Goal: Book appointment/travel/reservation

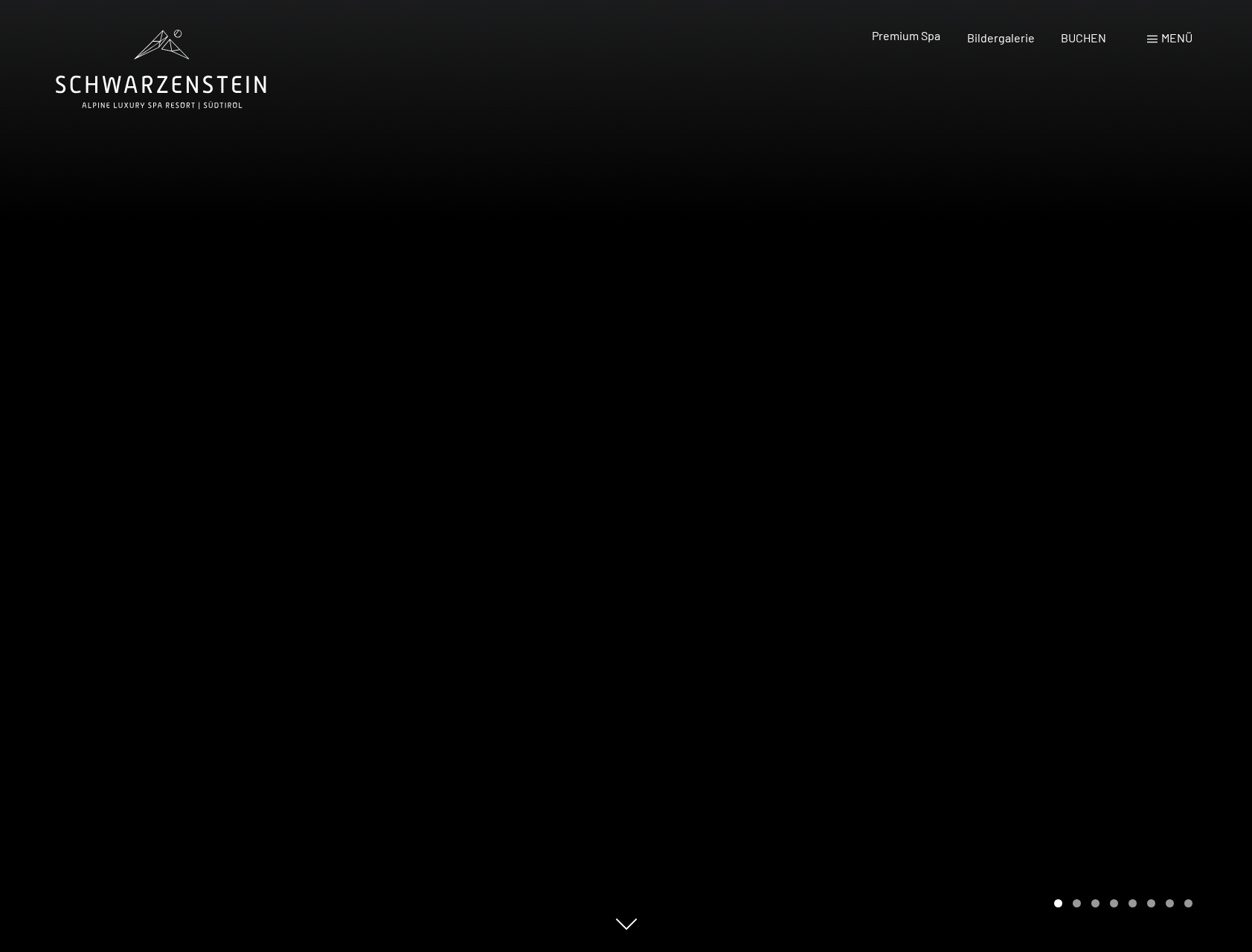
click at [920, 33] on span "Premium Spa" at bounding box center [906, 35] width 69 height 14
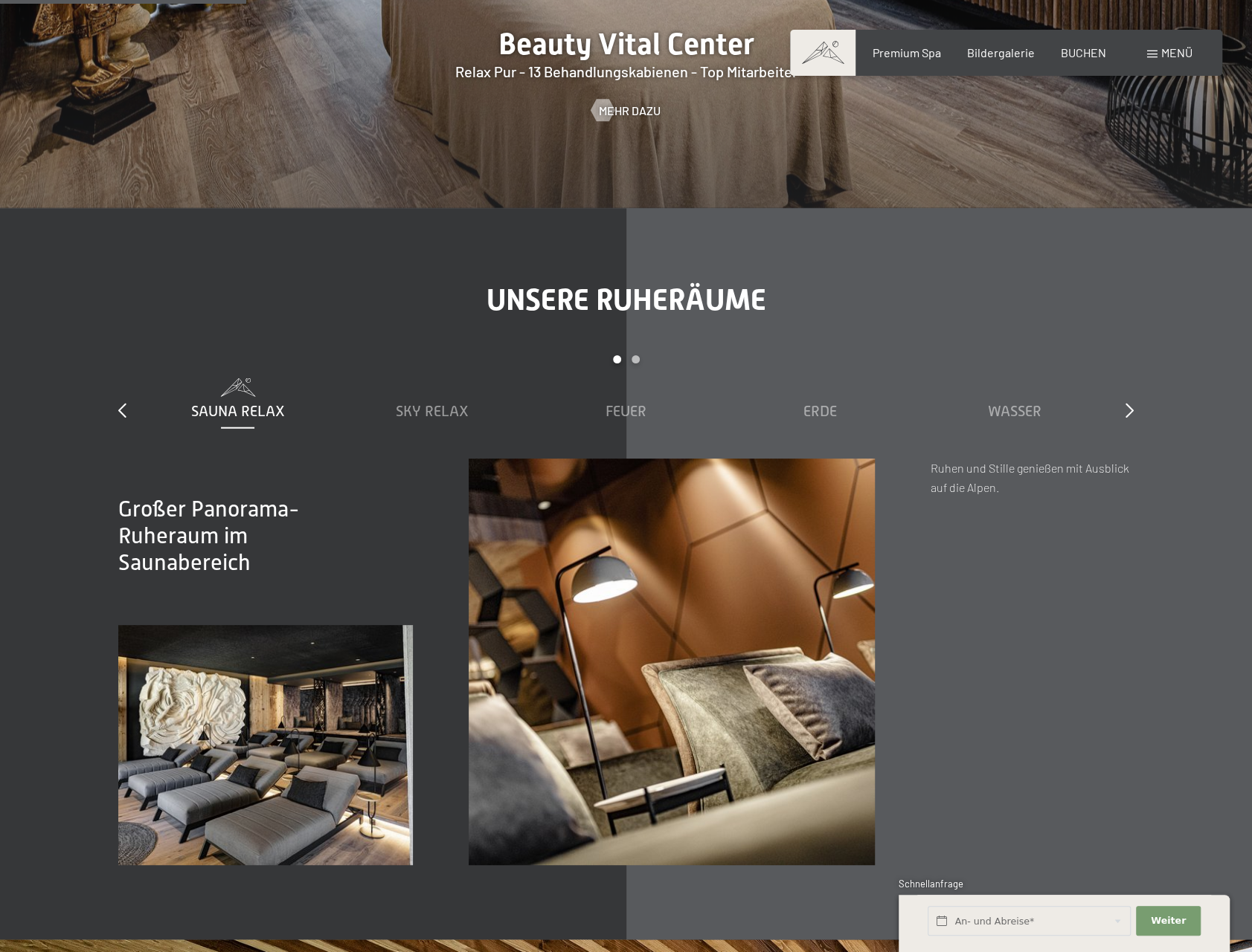
scroll to position [2231, 0]
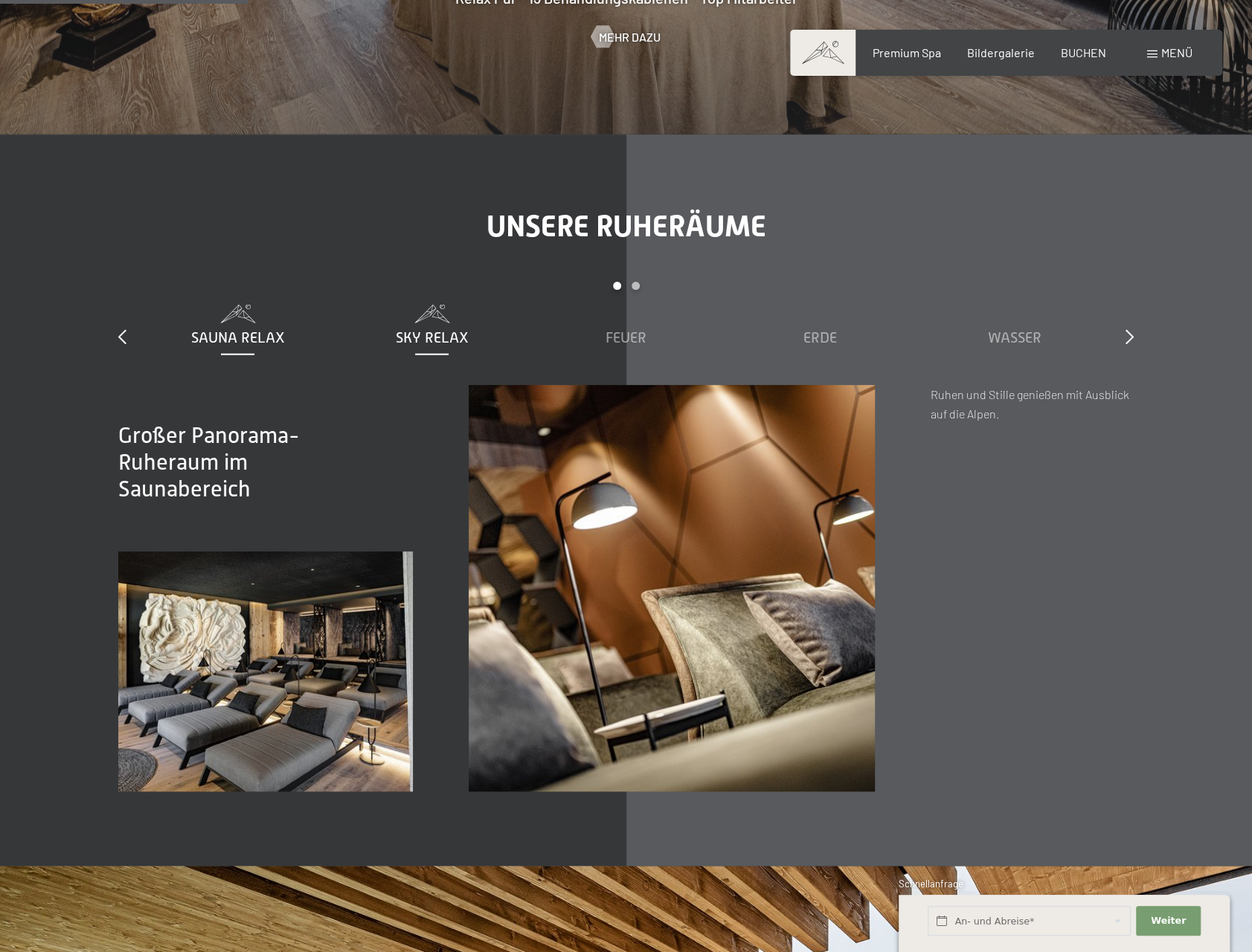
click at [427, 328] on div "Sky Relax" at bounding box center [431, 337] width 179 height 20
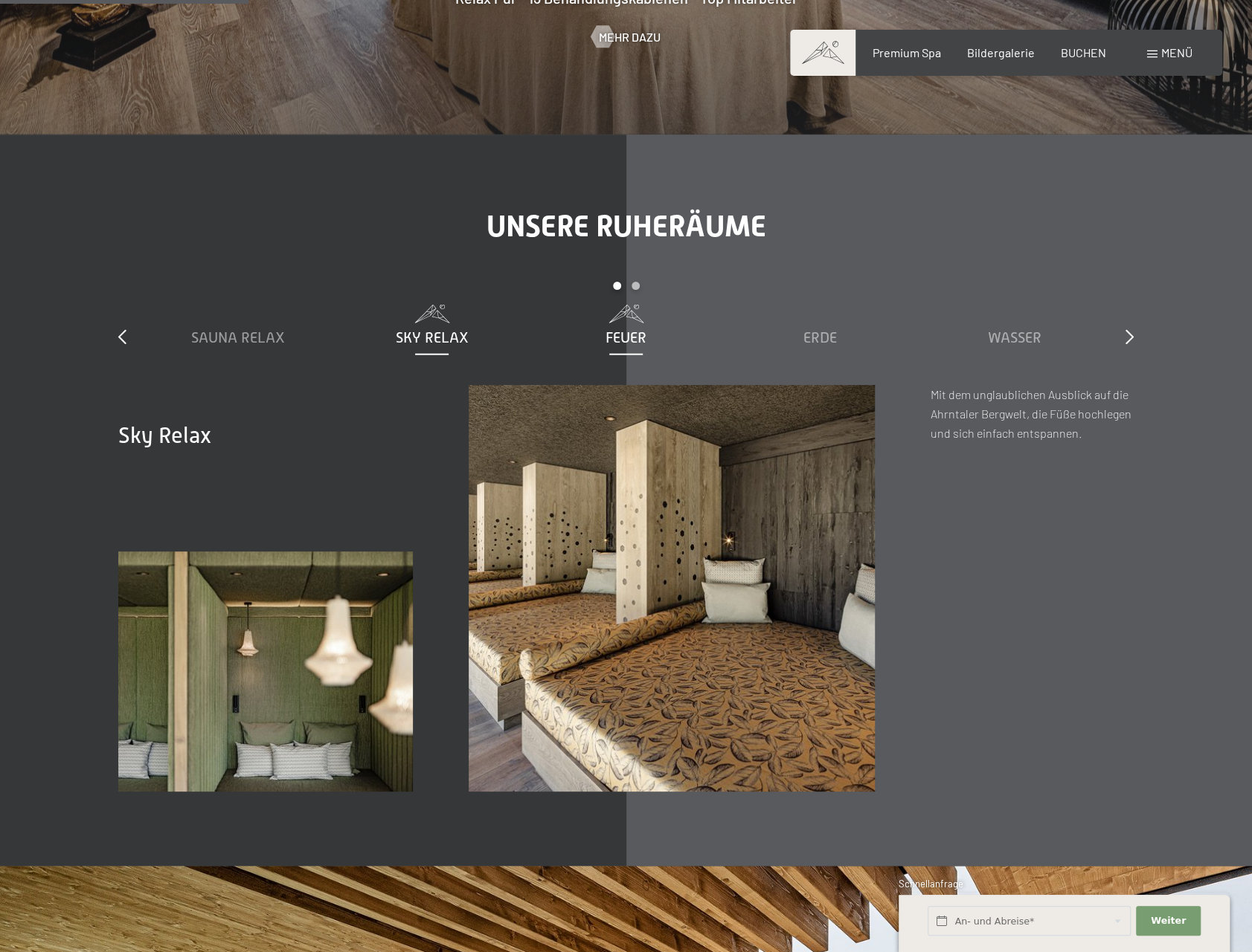
click at [606, 328] on div "Feuer" at bounding box center [626, 337] width 179 height 20
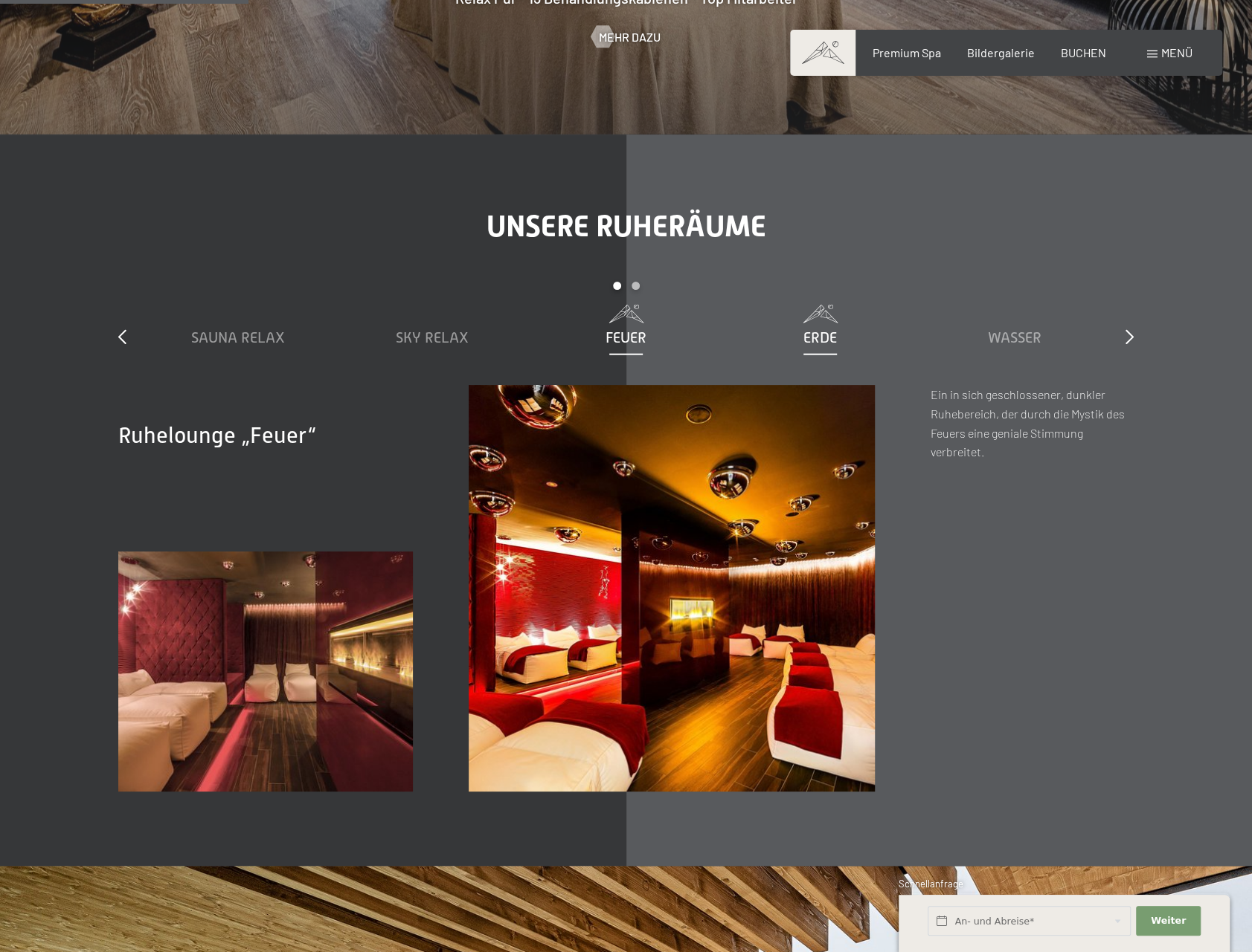
click at [818, 327] on div "Erde" at bounding box center [819, 337] width 179 height 20
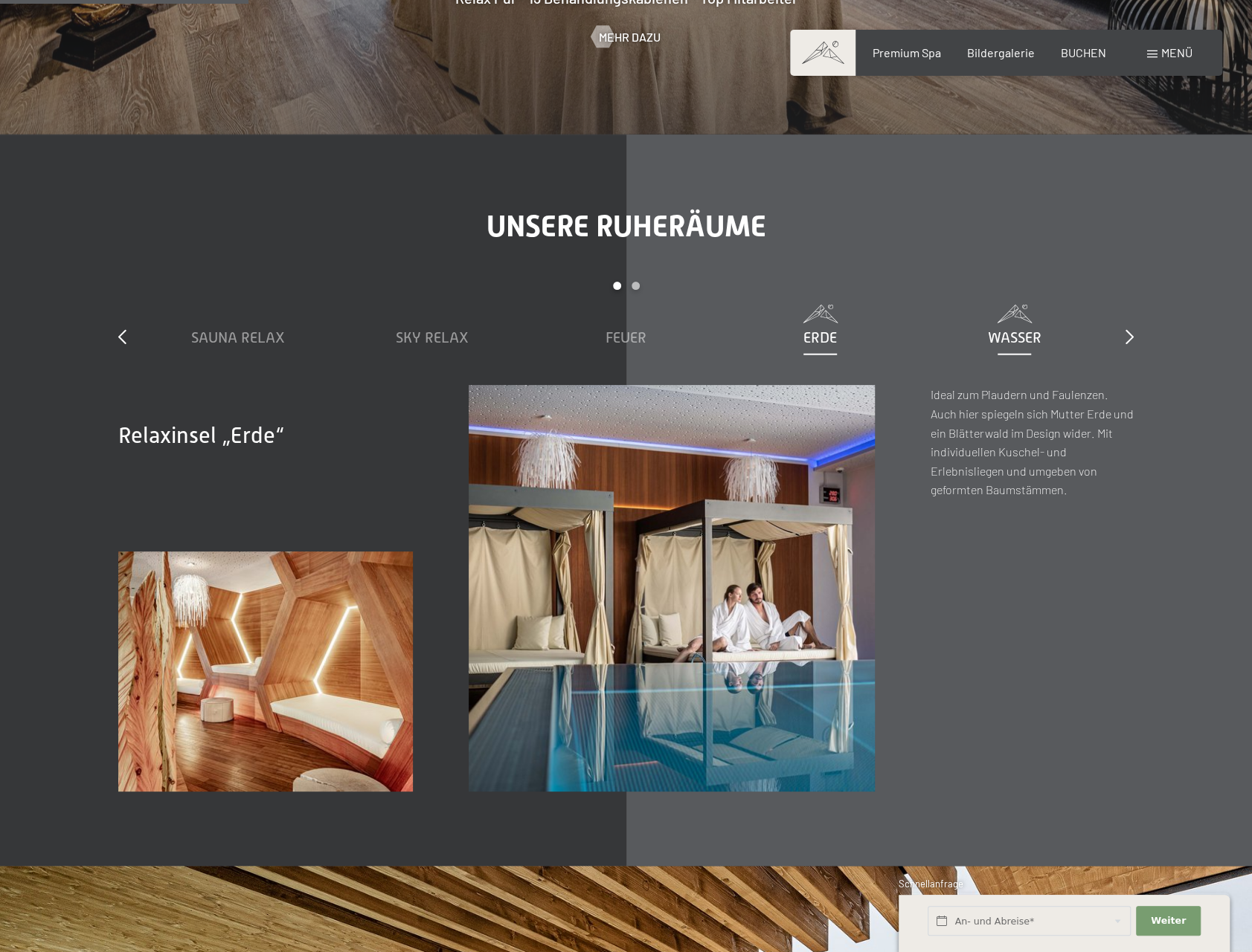
click at [1002, 331] on span "Wasser" at bounding box center [1014, 337] width 54 height 16
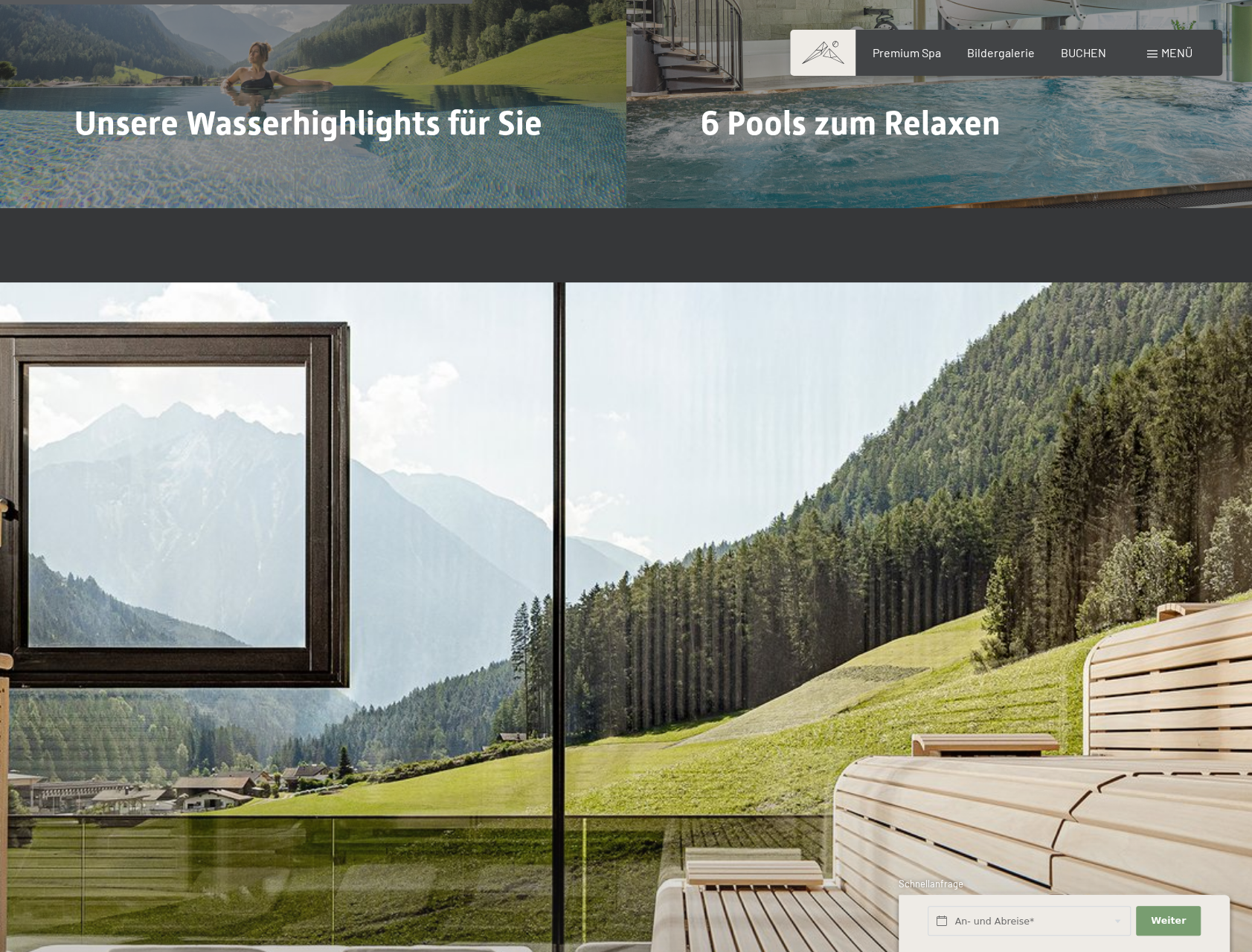
scroll to position [4237, 0]
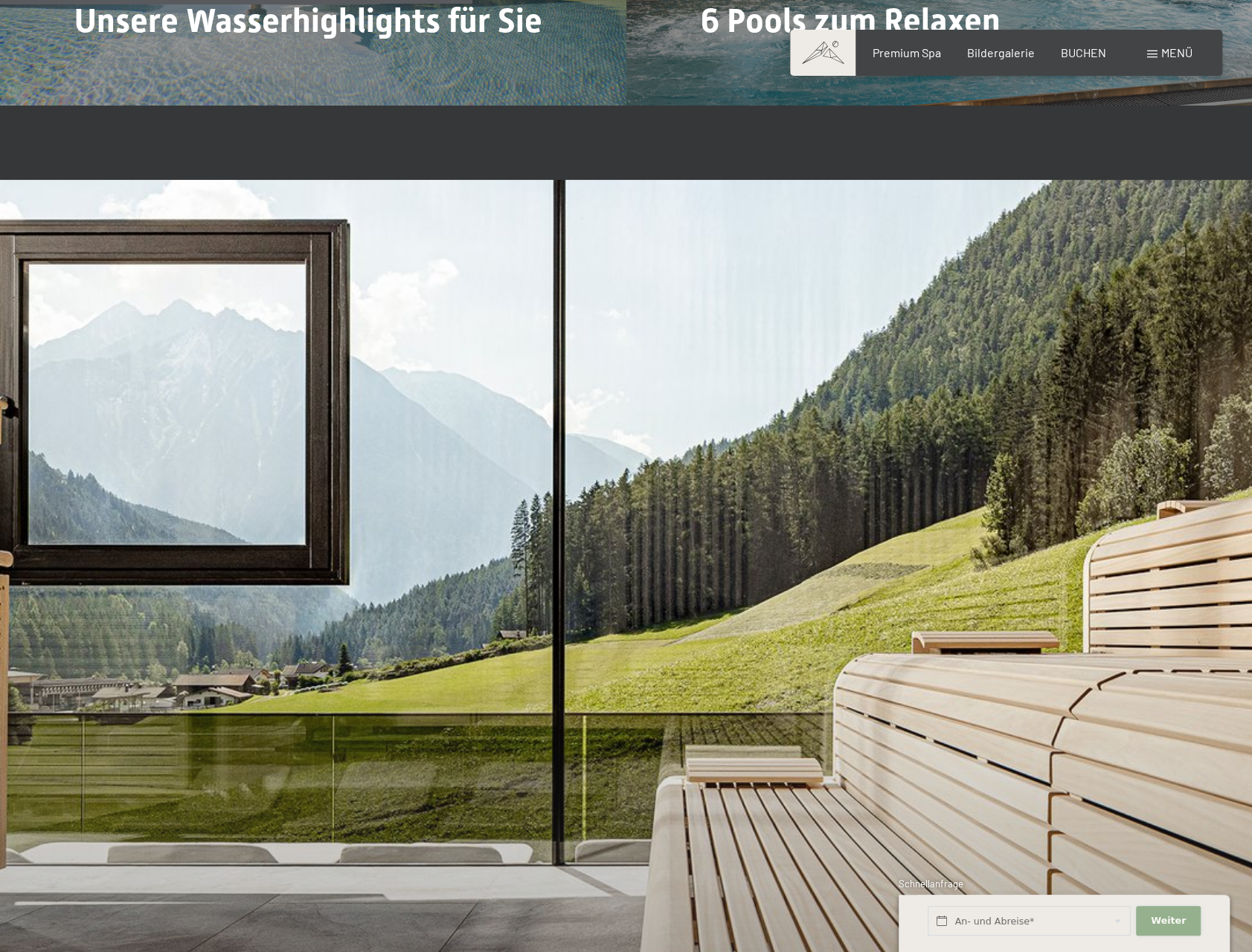
click at [1161, 924] on span "Weiter" at bounding box center [1168, 921] width 35 height 13
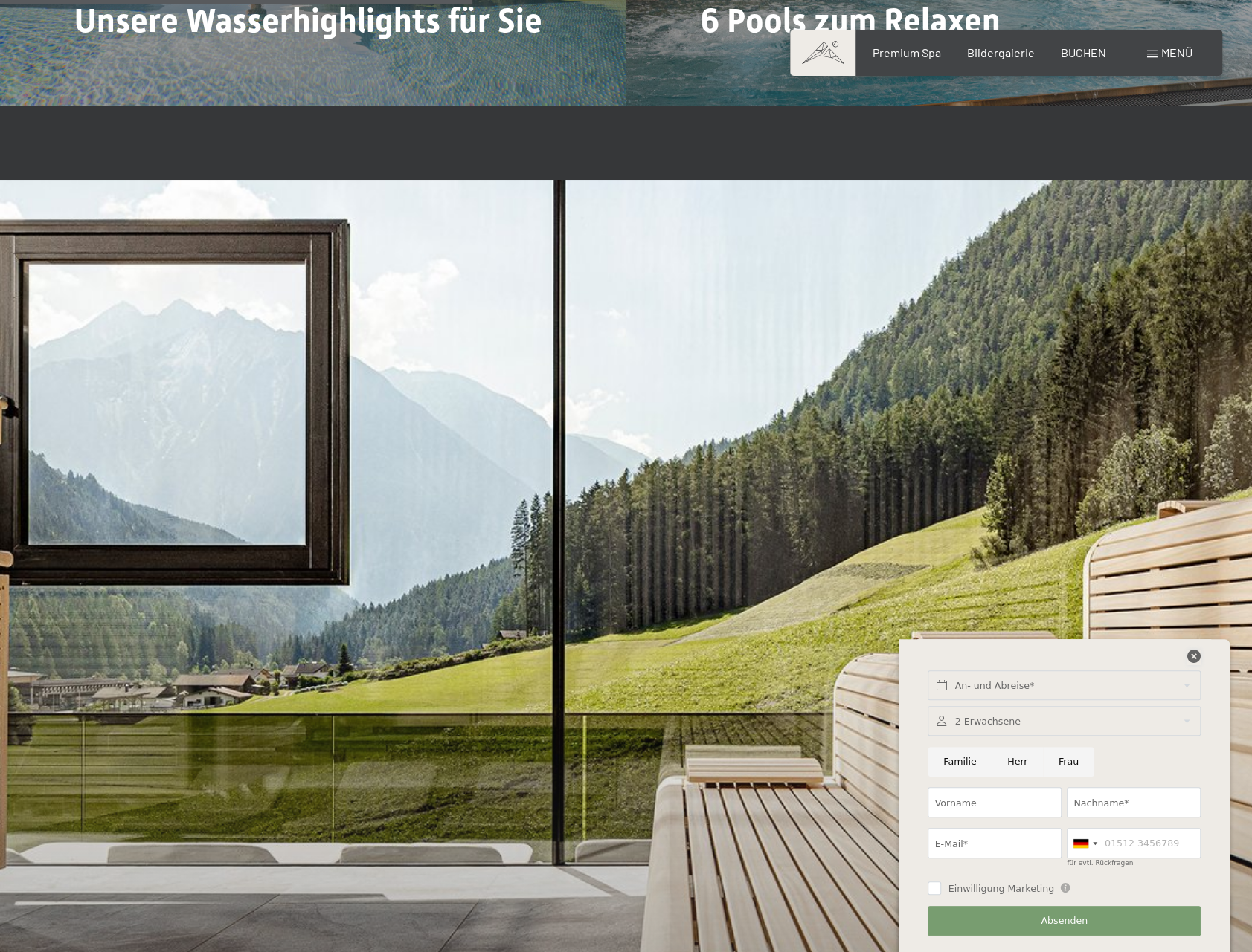
click at [1196, 656] on icon at bounding box center [1193, 656] width 13 height 13
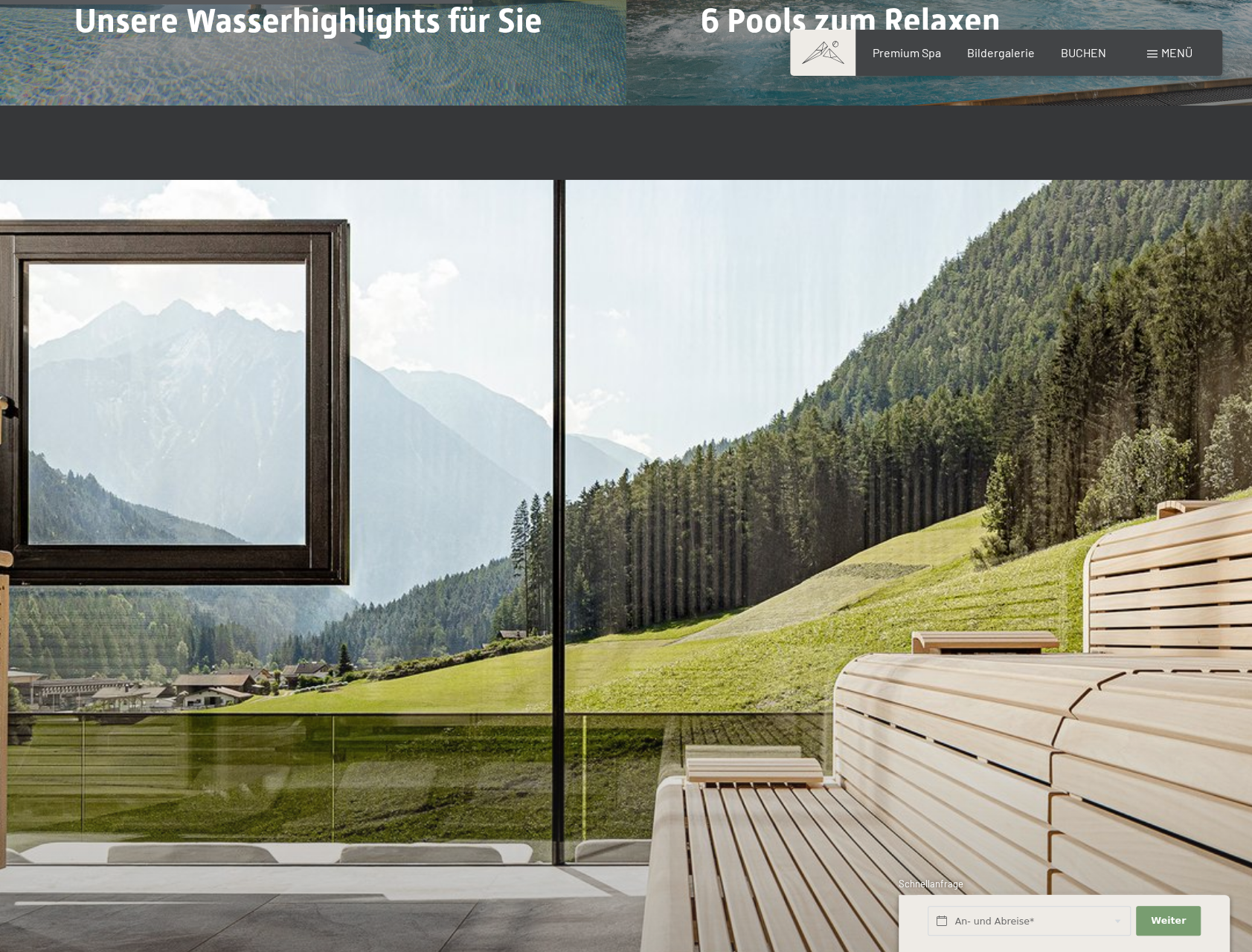
click at [844, 42] on span at bounding box center [822, 52] width 65 height 46
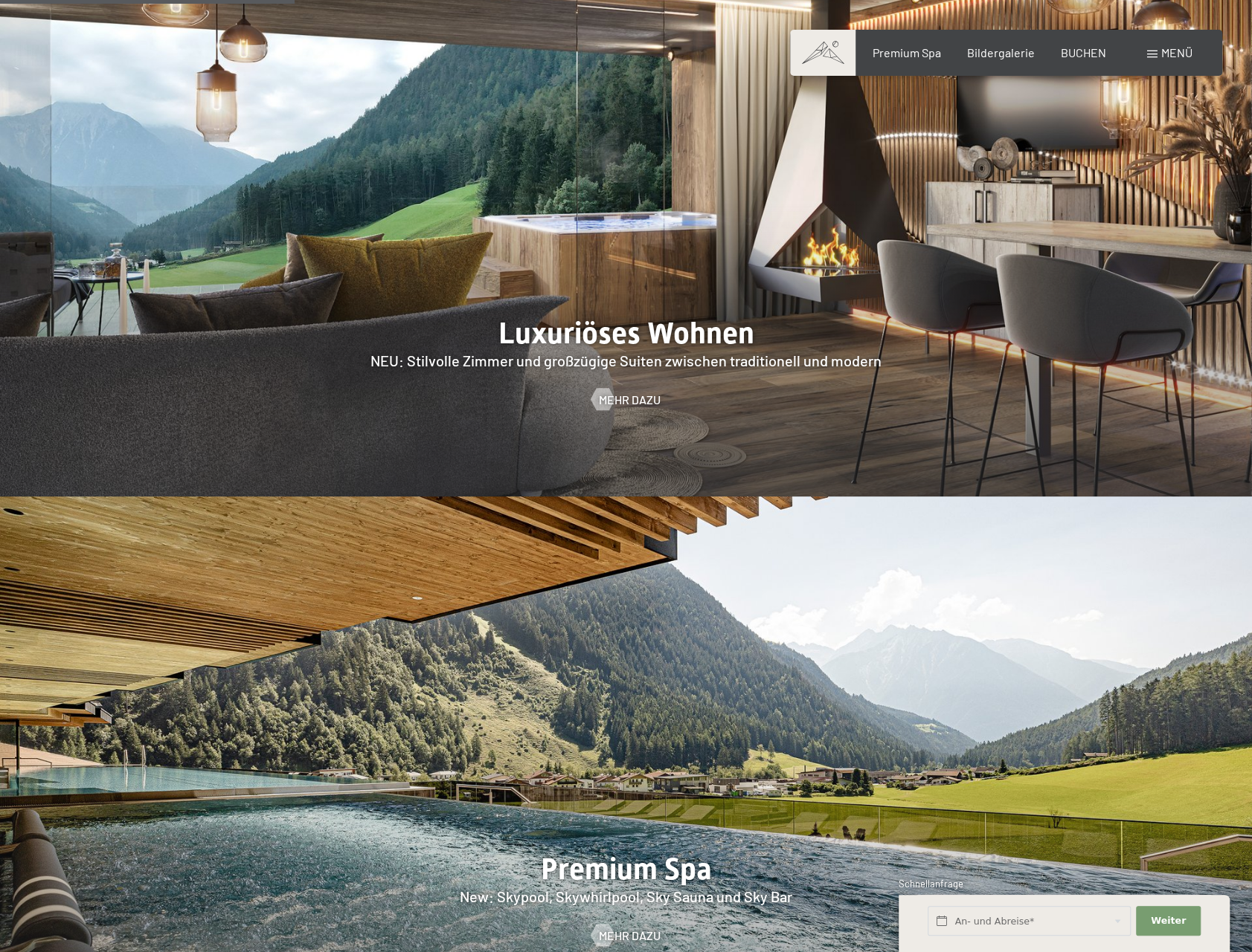
scroll to position [2156, 0]
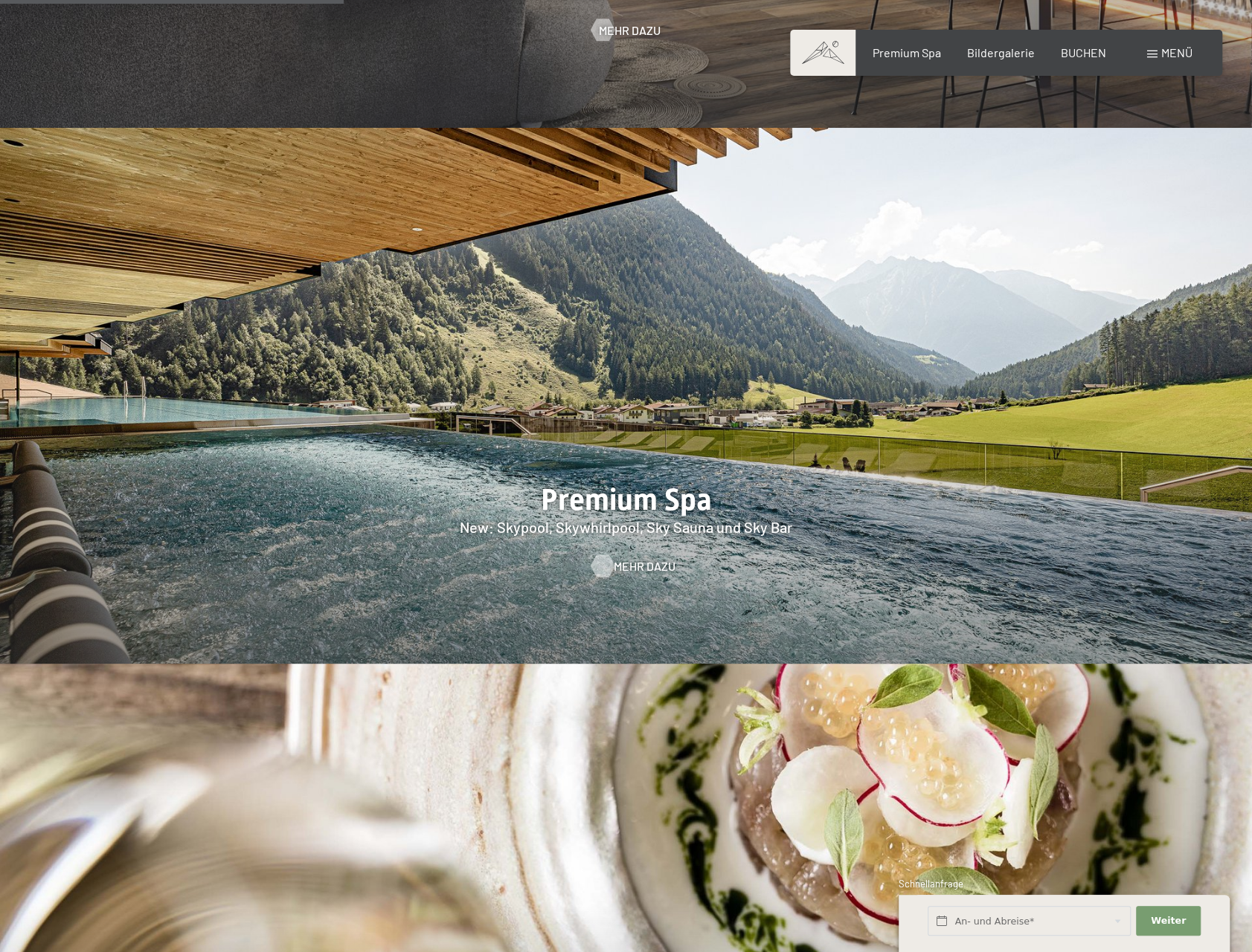
click at [603, 554] on div at bounding box center [601, 565] width 12 height 22
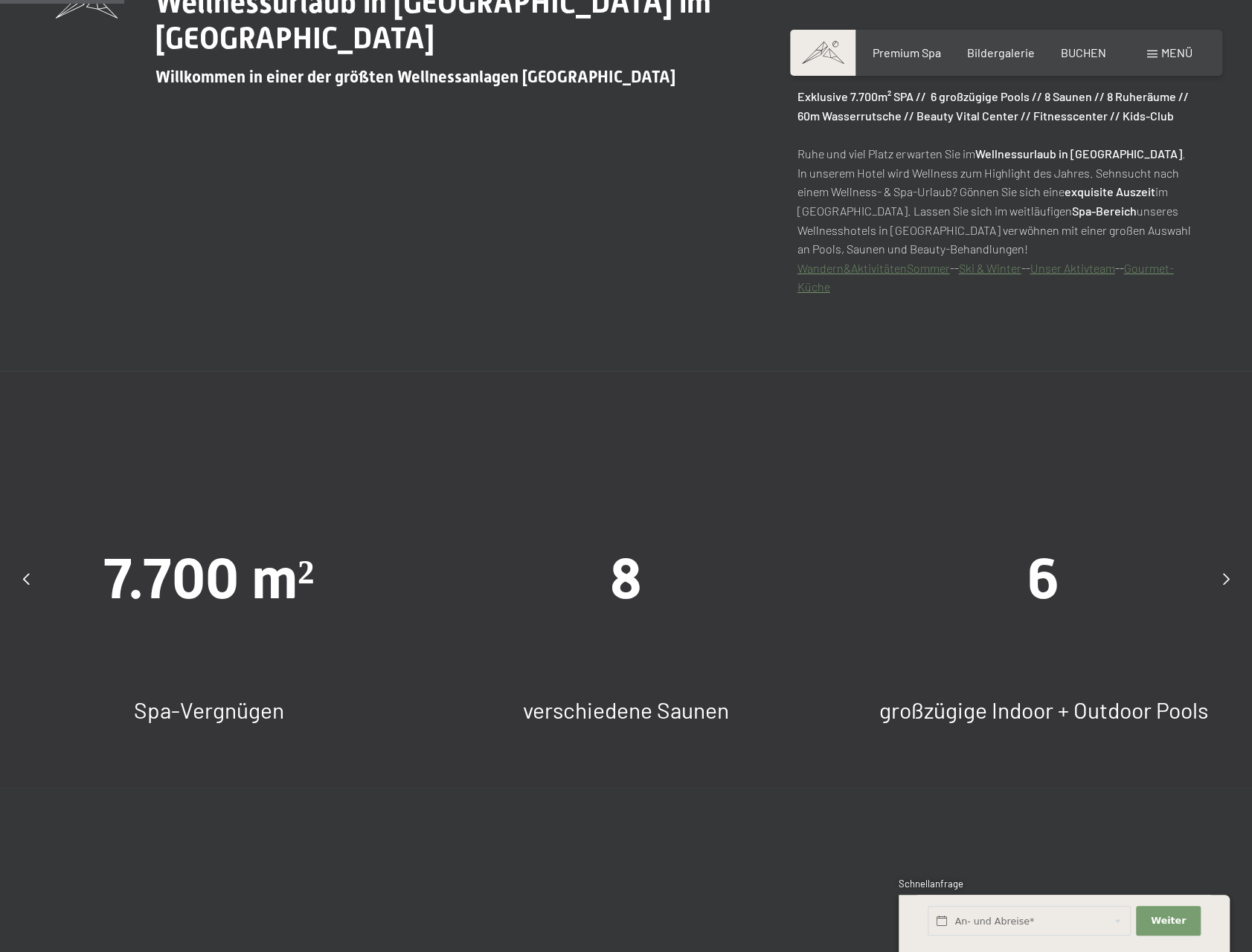
scroll to position [1115, 0]
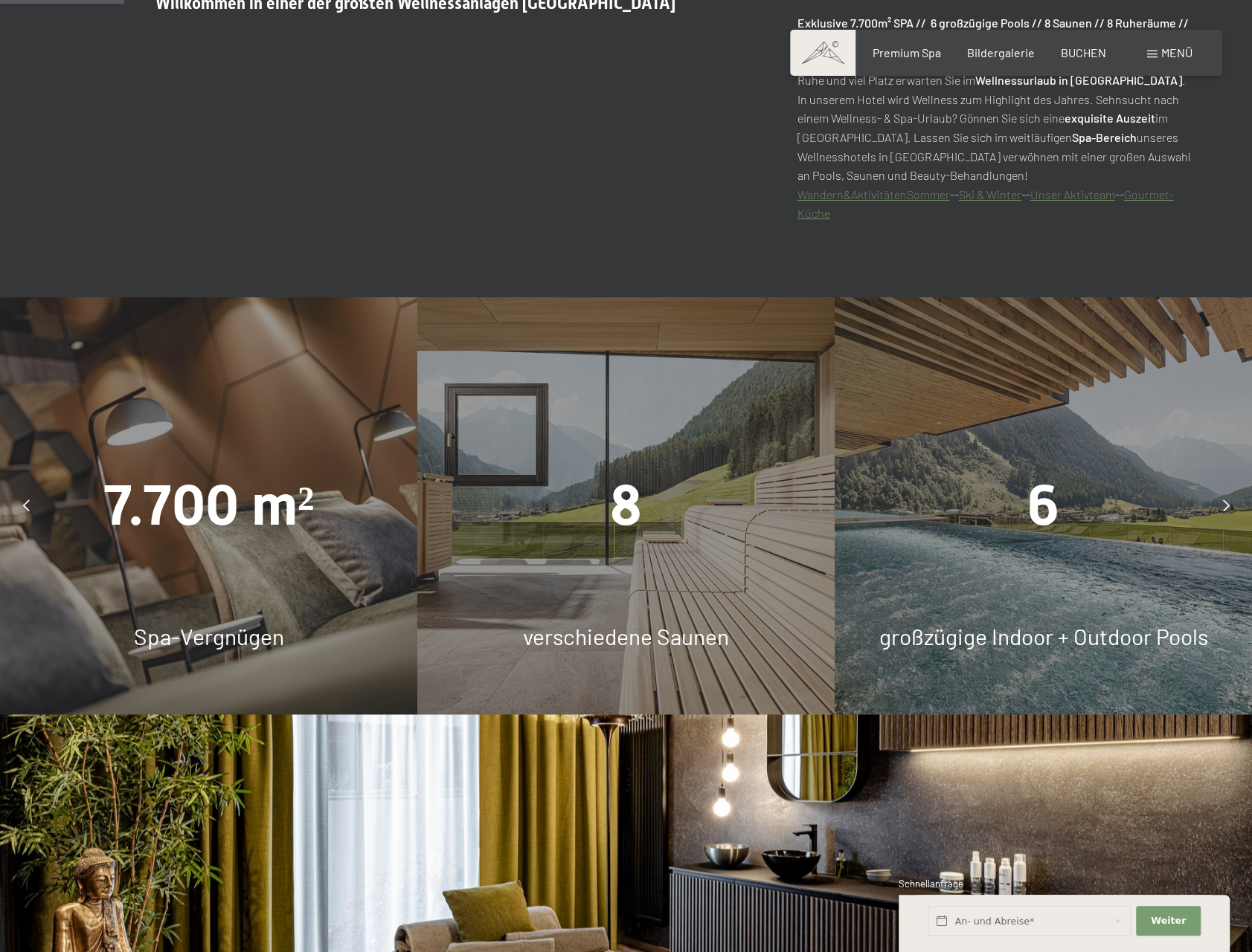
click at [622, 504] on span "8" at bounding box center [626, 505] width 32 height 65
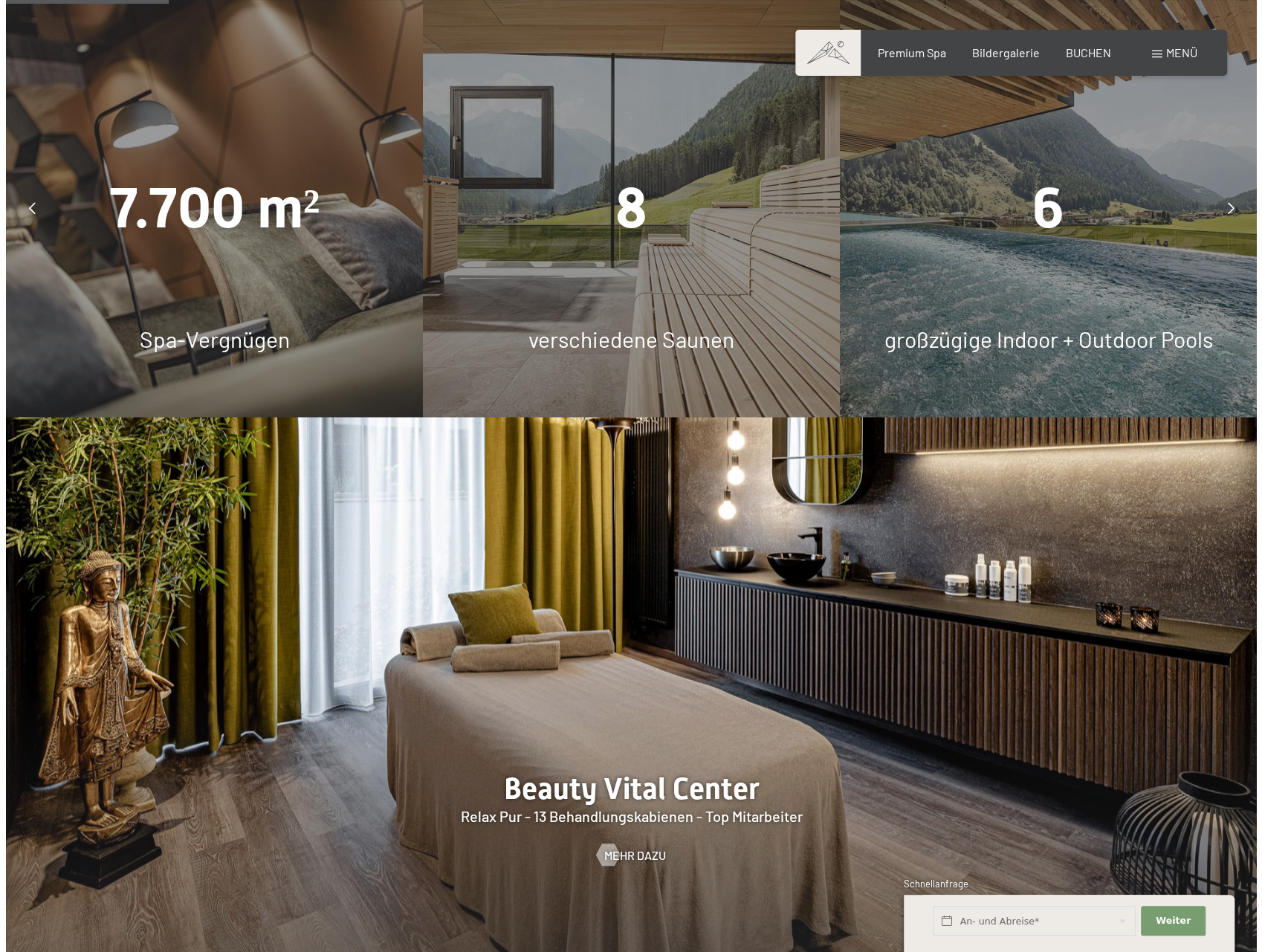
scroll to position [1487, 0]
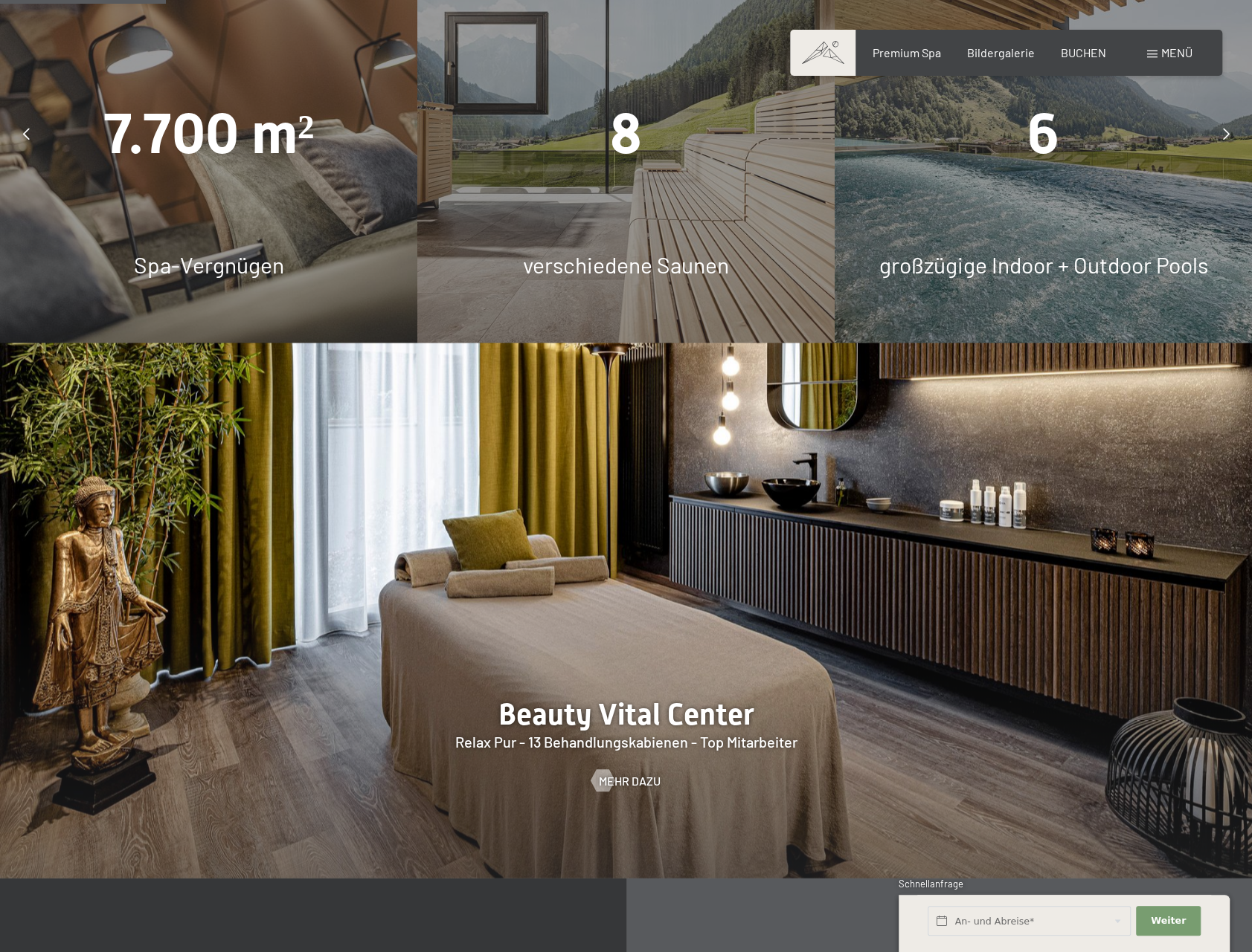
click at [1175, 47] on span "Menü" at bounding box center [1176, 52] width 31 height 14
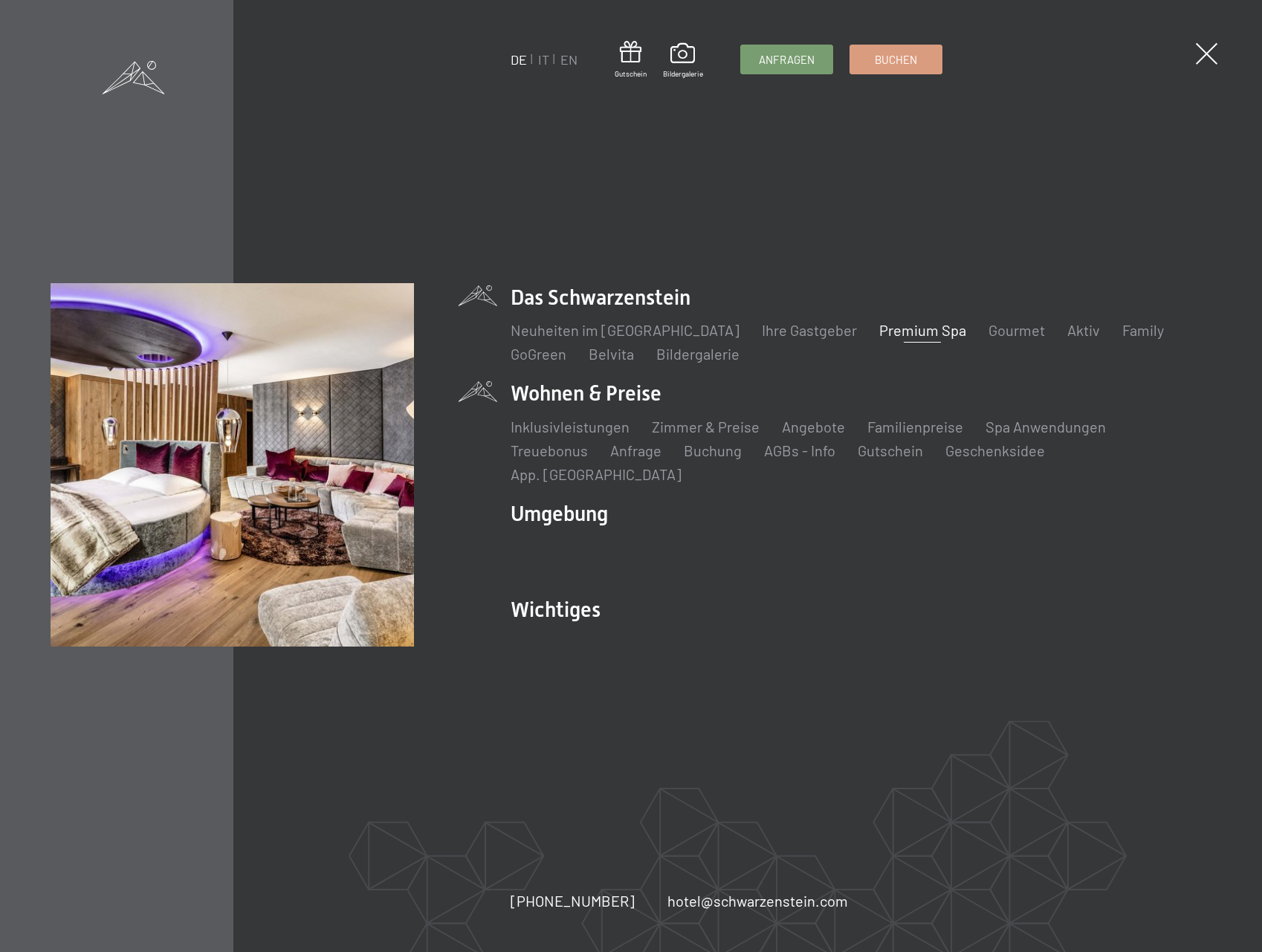
click at [605, 410] on li "Wohnen & Preise Inklusivleistungen Zimmer & Preise Liste Angebote Liste Familie…" at bounding box center [862, 431] width 702 height 105
click at [673, 433] on link "Zimmer & Preise" at bounding box center [706, 427] width 108 height 18
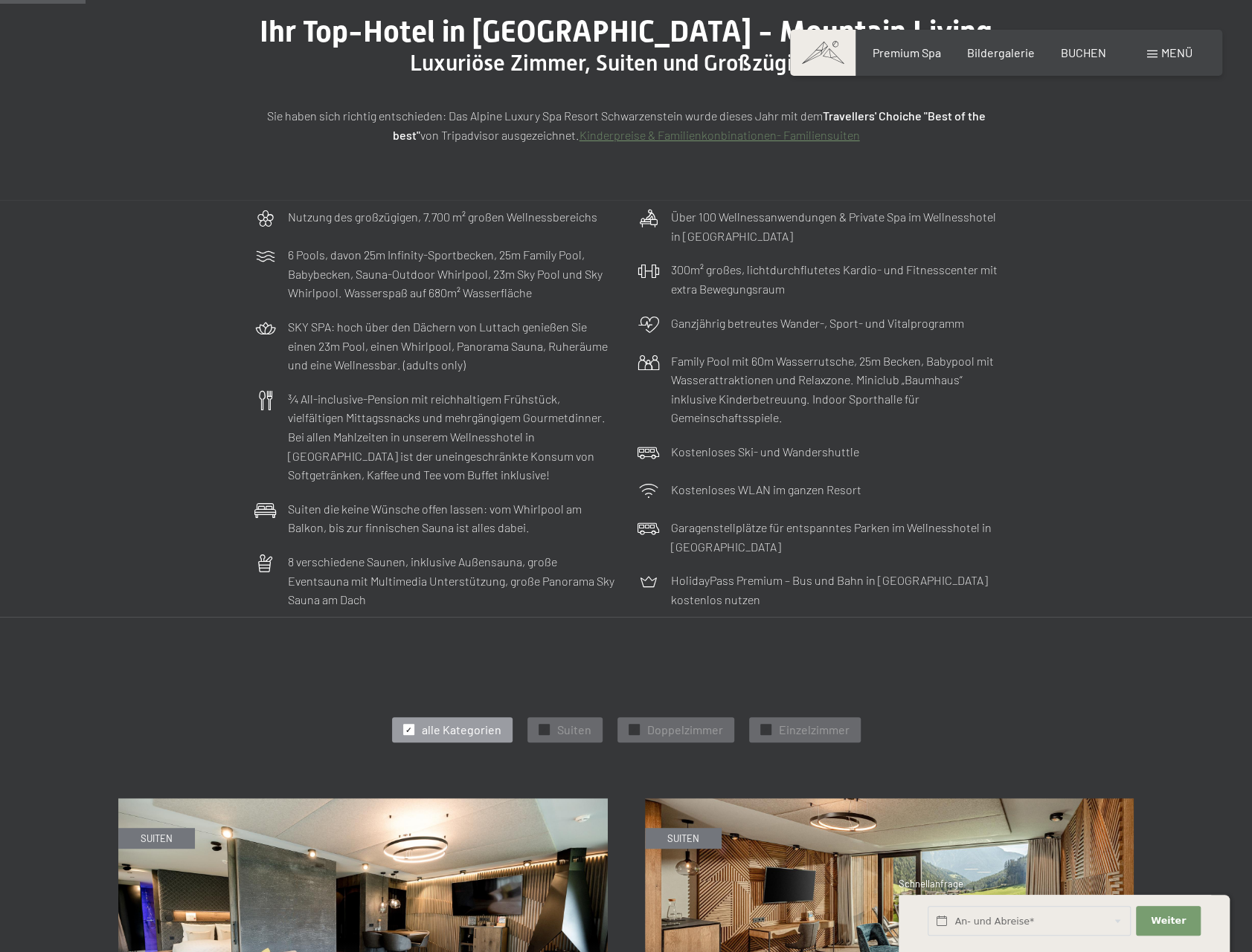
scroll to position [371, 0]
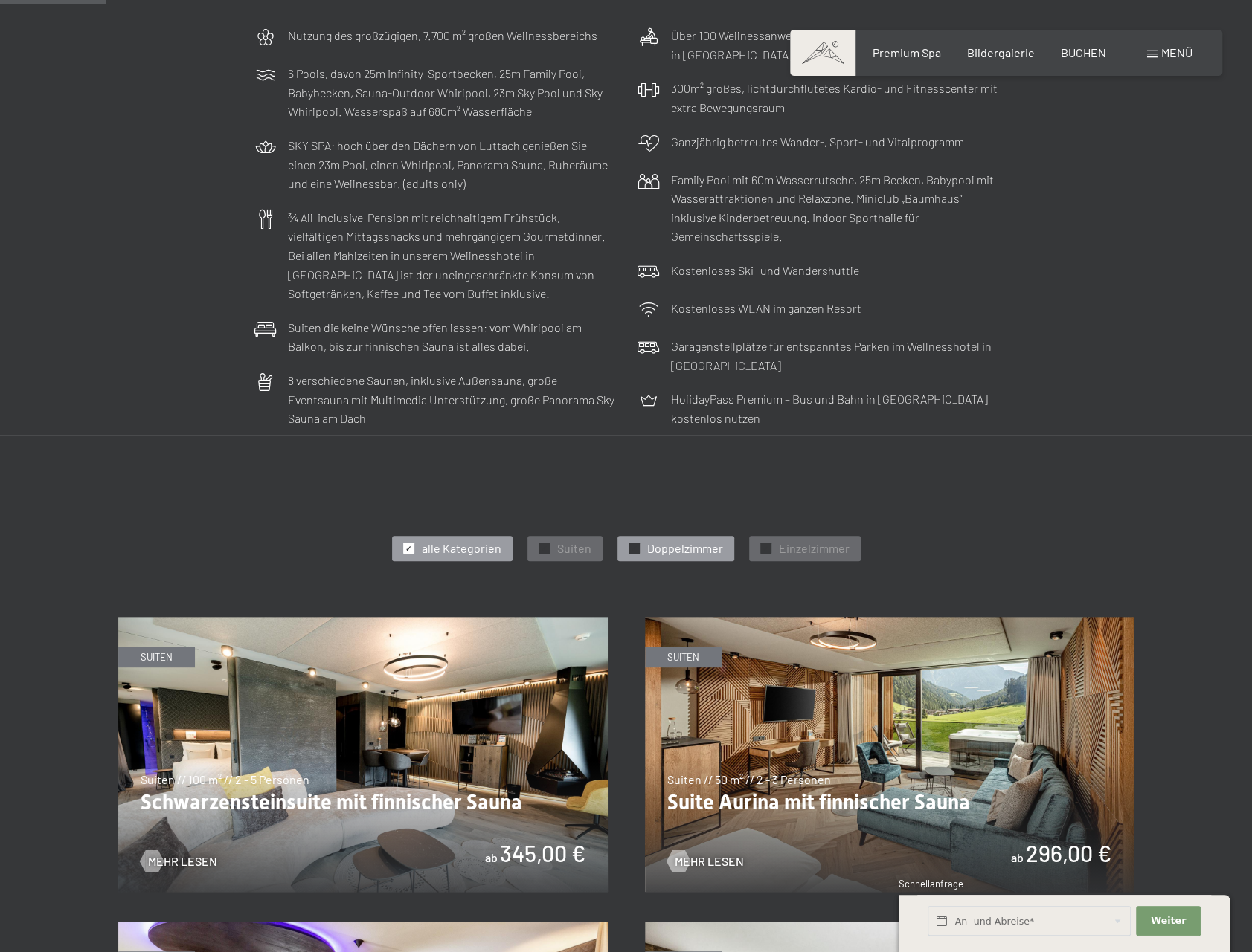
click at [630, 545] on span "✓" at bounding box center [633, 549] width 6 height 11
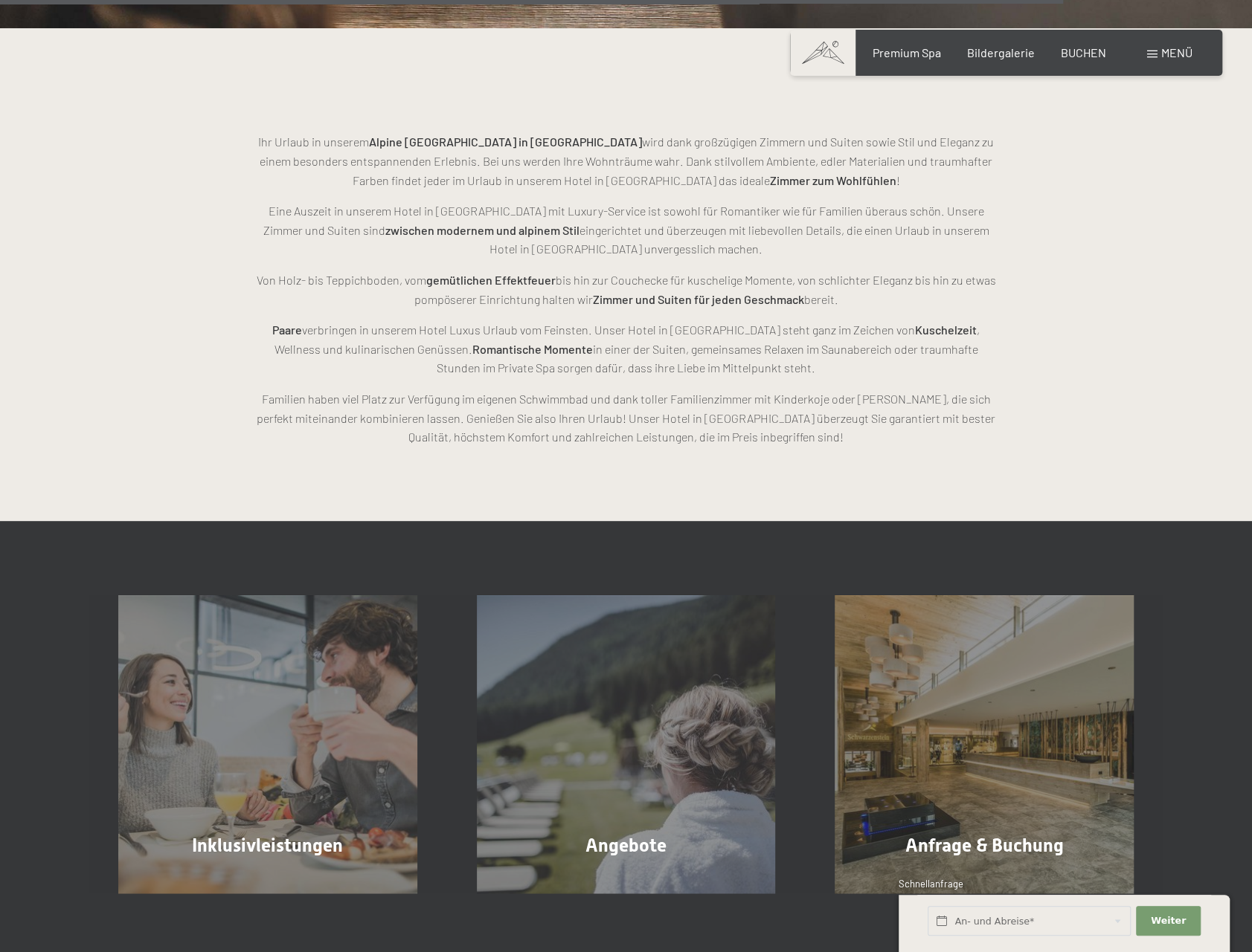
scroll to position [2602, 0]
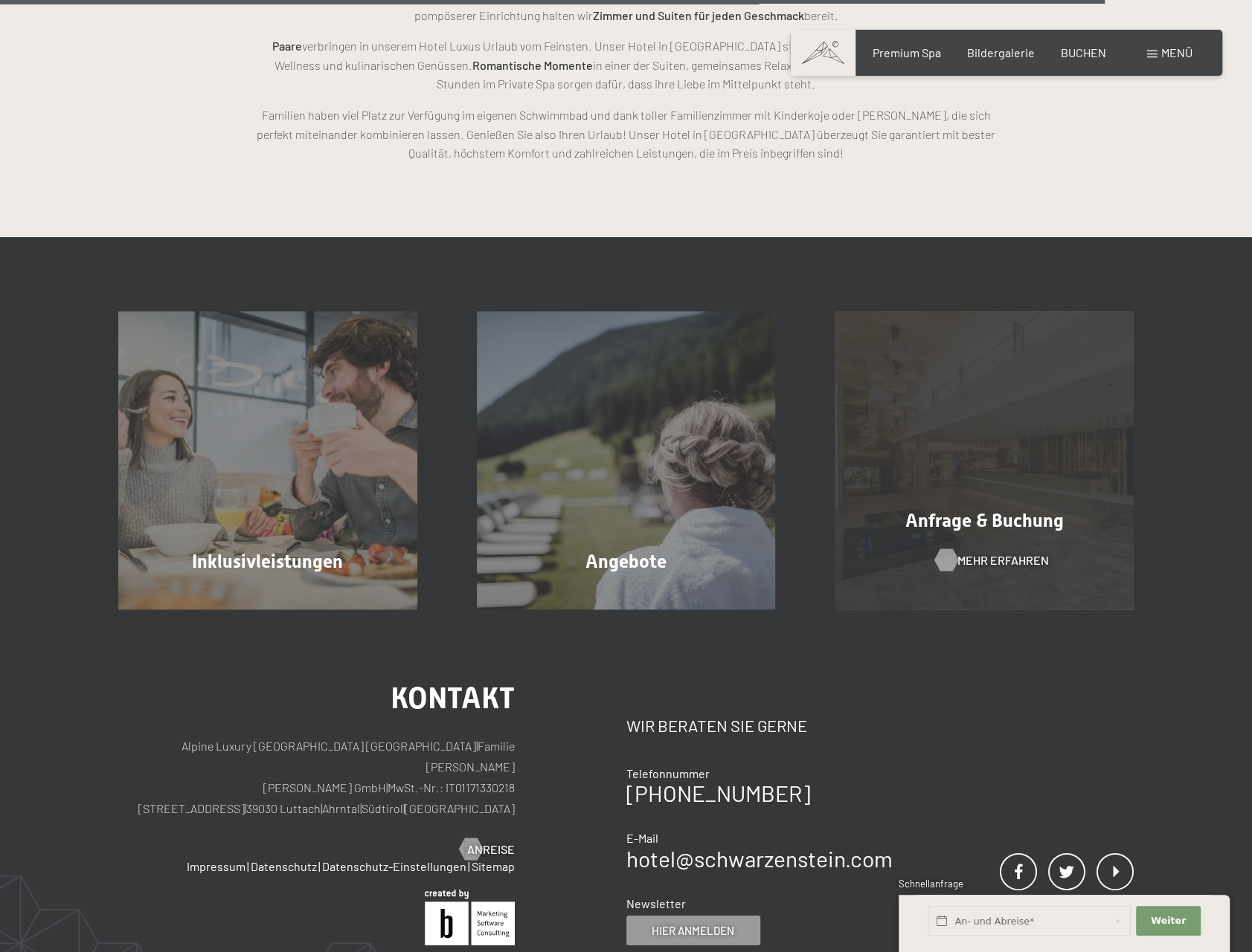
click at [971, 564] on span "Mehr erfahren" at bounding box center [1003, 561] width 91 height 16
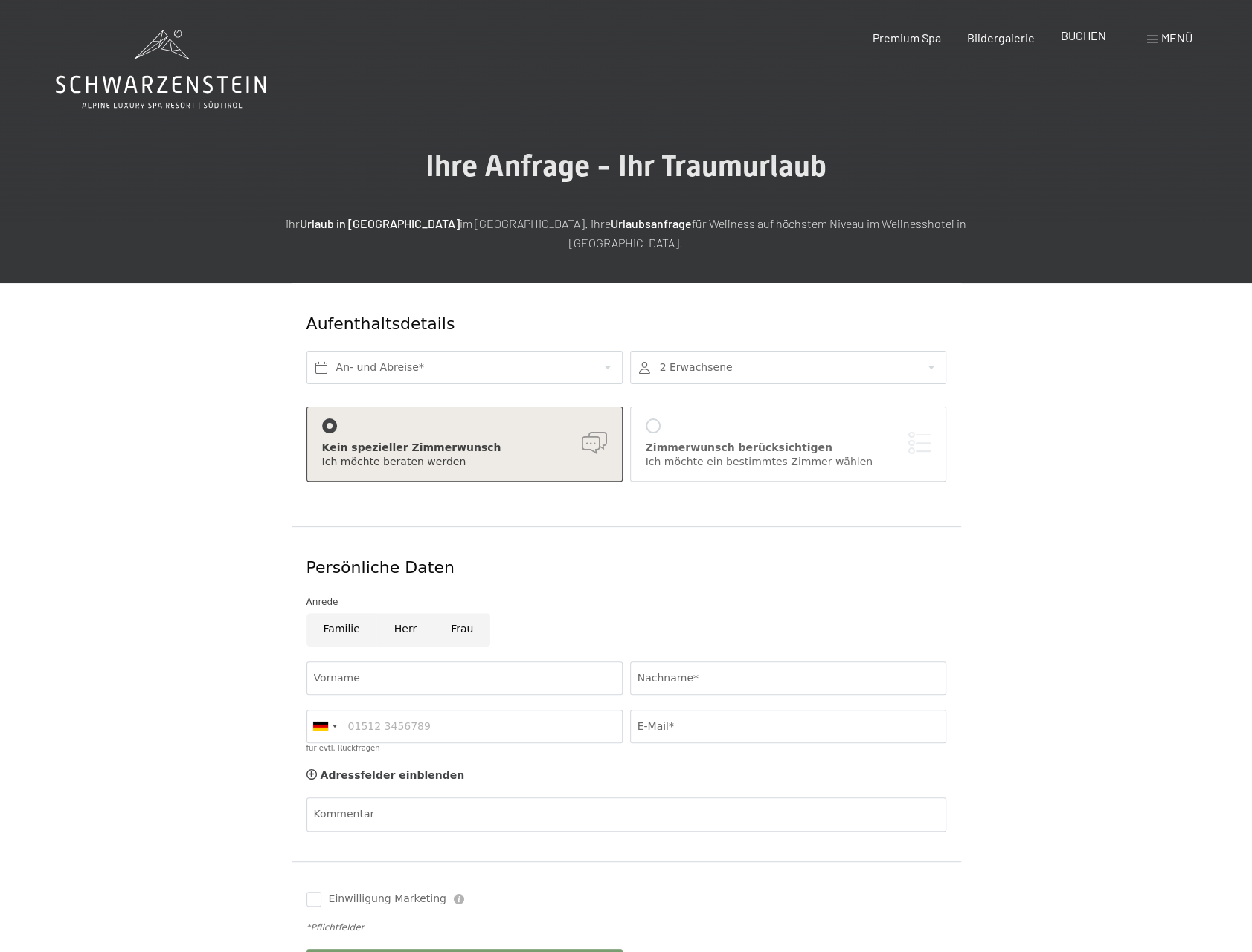
click at [1069, 32] on span "BUCHEN" at bounding box center [1083, 35] width 46 height 14
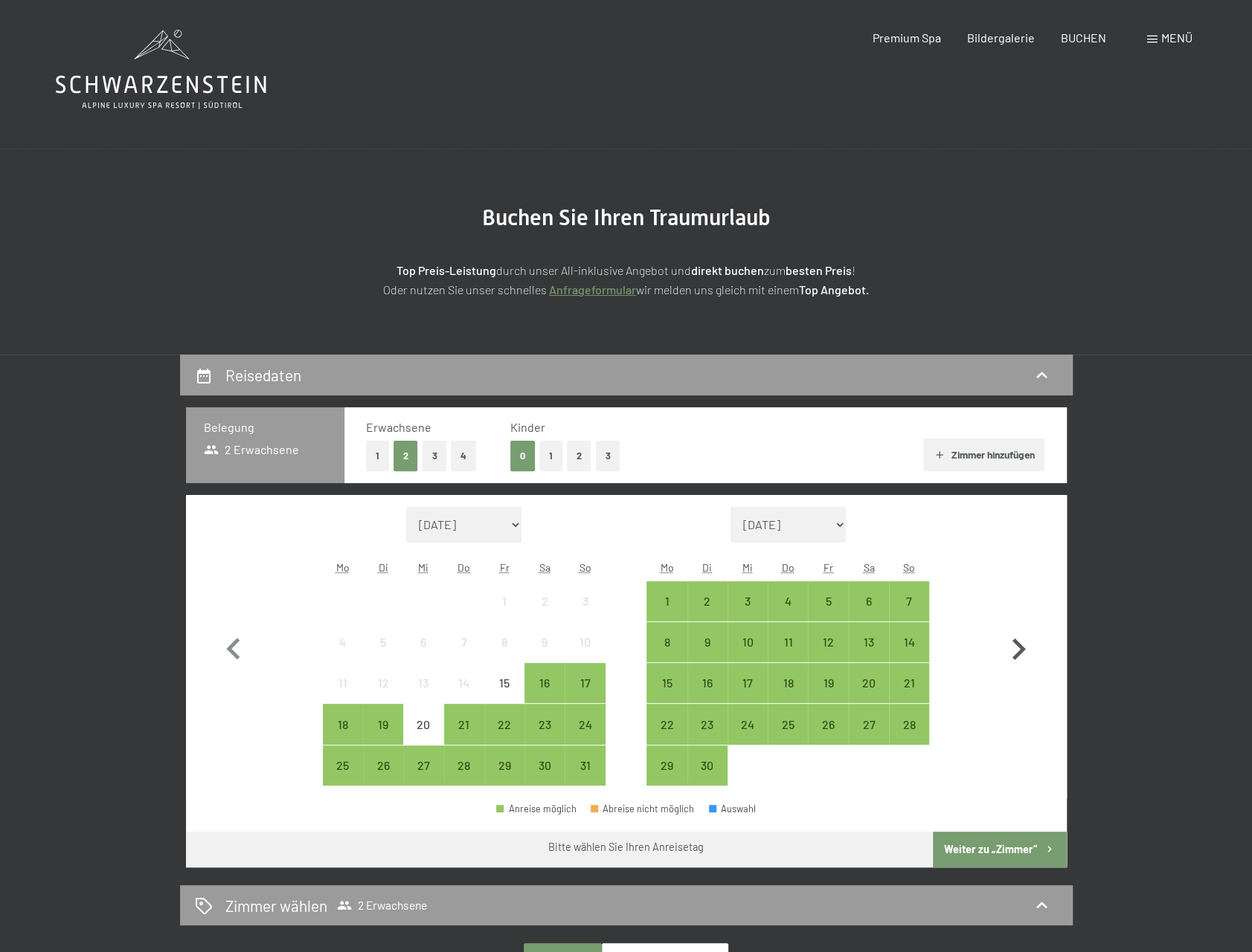
click at [1010, 652] on icon "button" at bounding box center [1018, 649] width 43 height 43
select select "[DATE]"
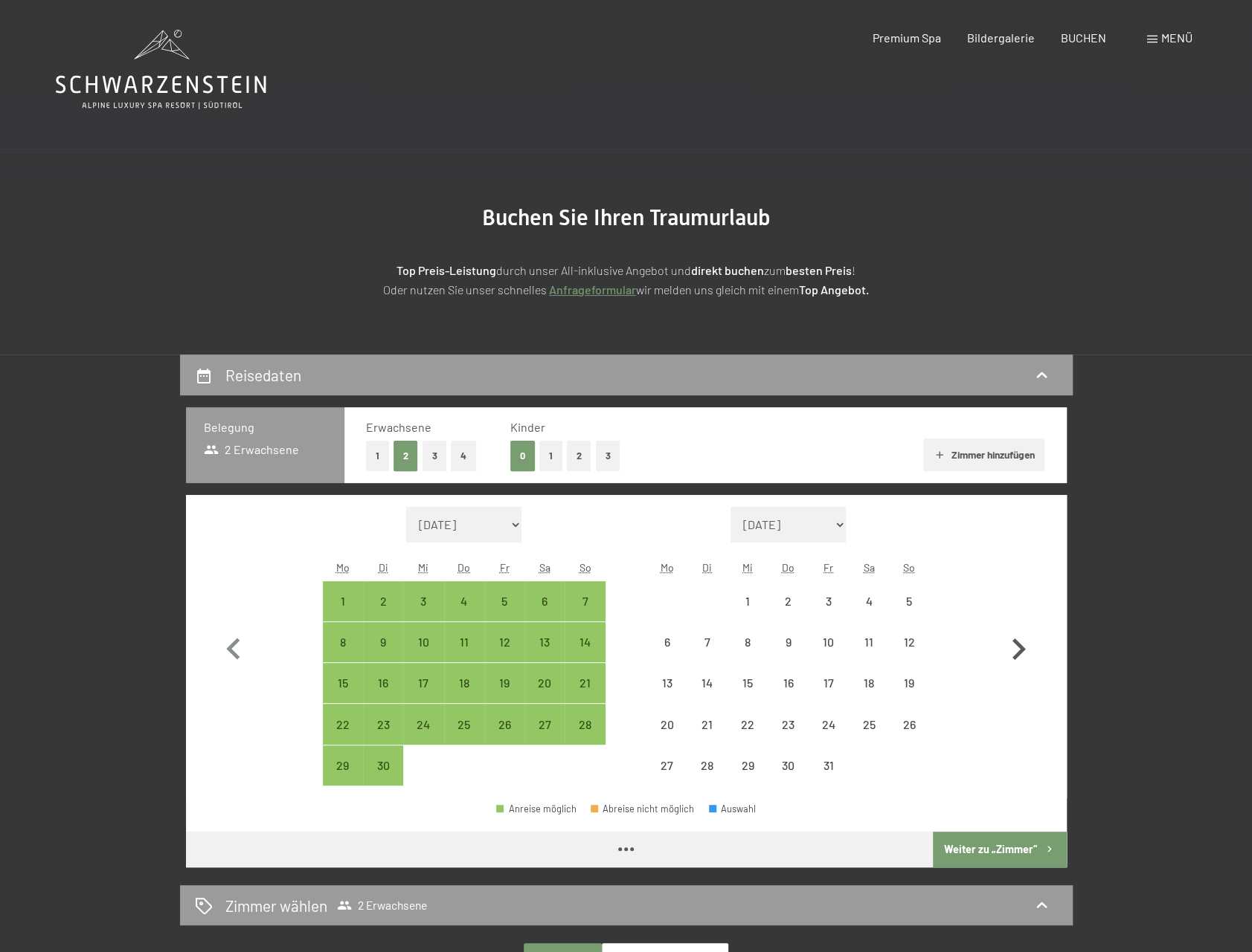
click at [1010, 652] on icon "button" at bounding box center [1018, 649] width 43 height 43
select select "[DATE]"
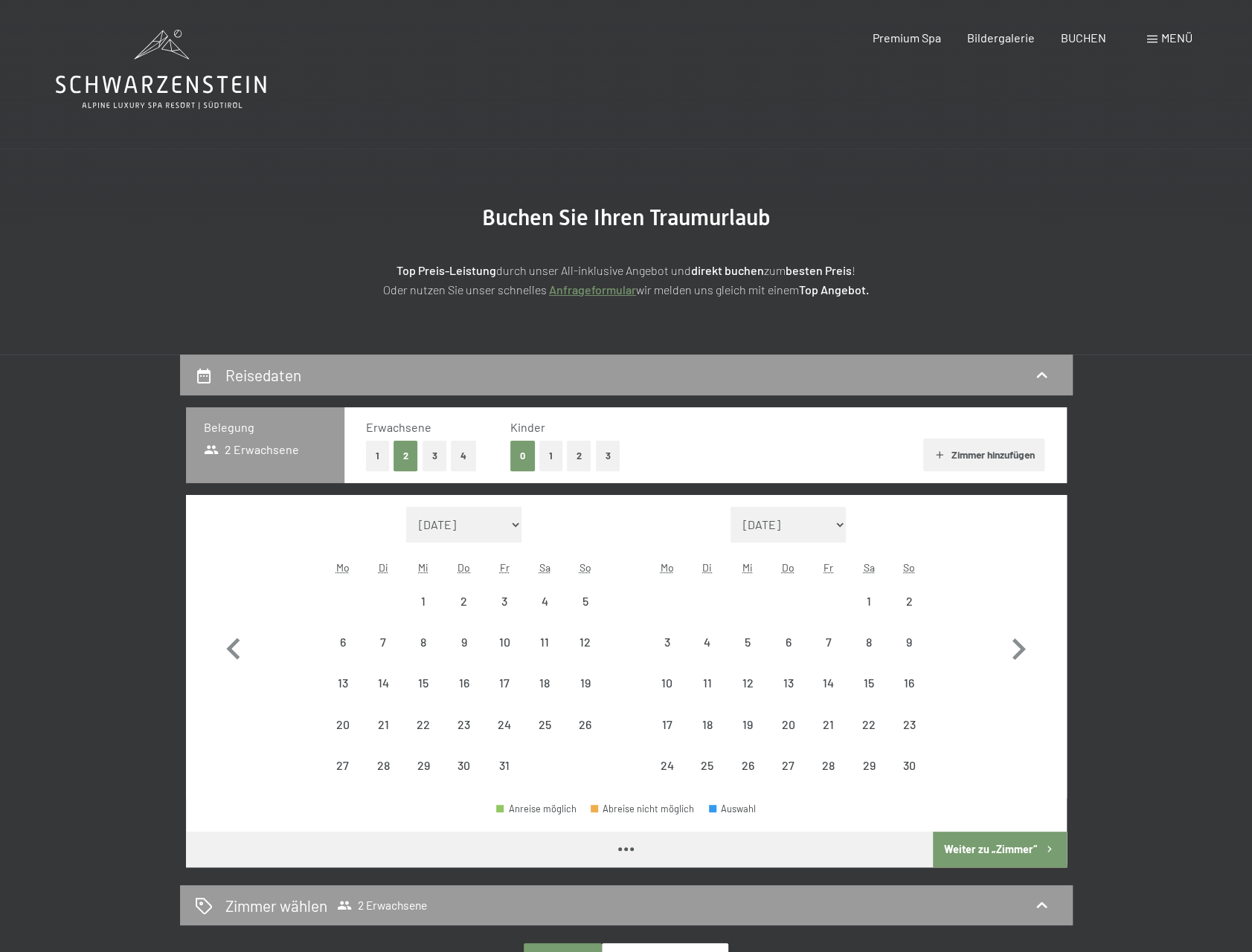
select select "[DATE]"
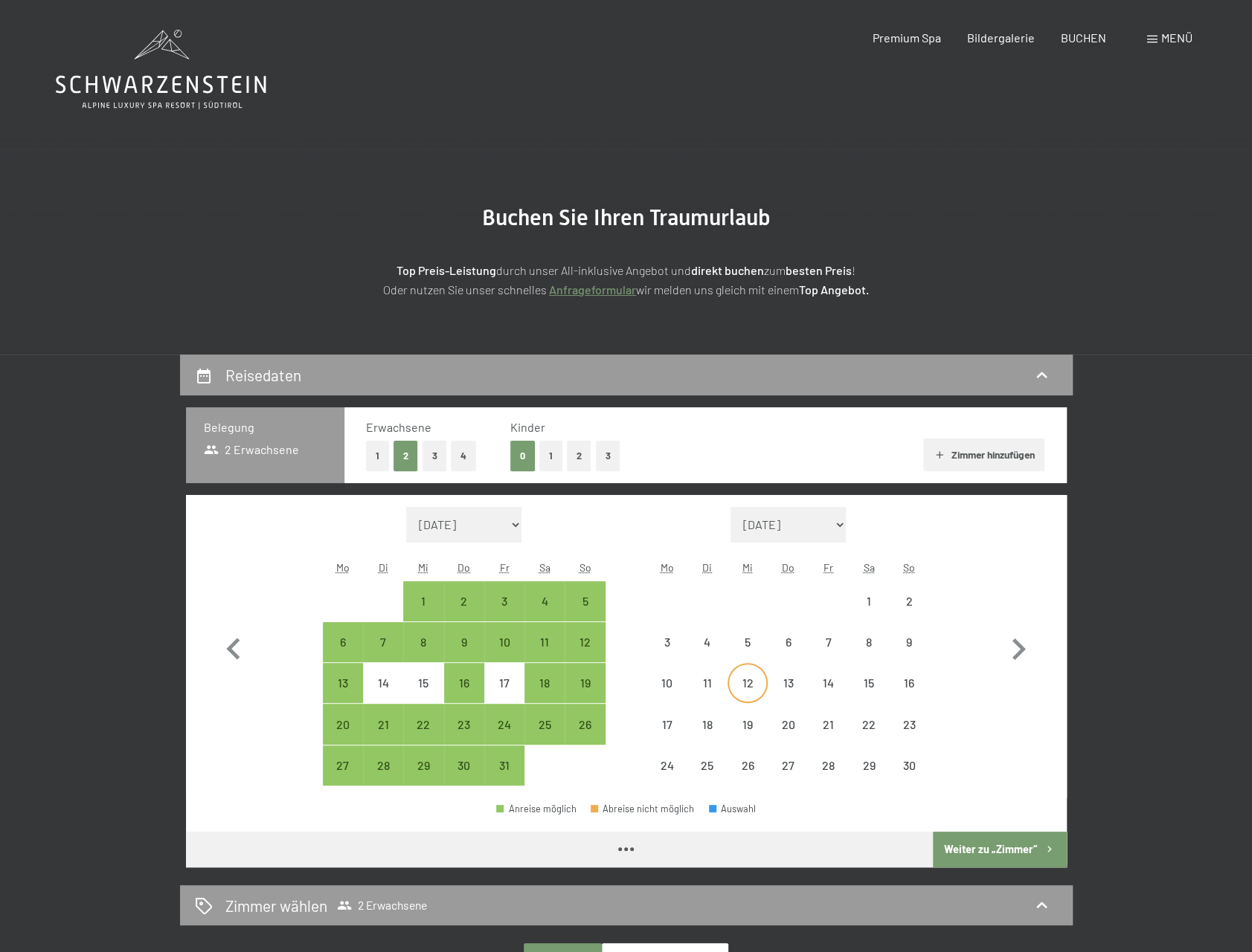
click at [741, 685] on div "12" at bounding box center [747, 696] width 38 height 38
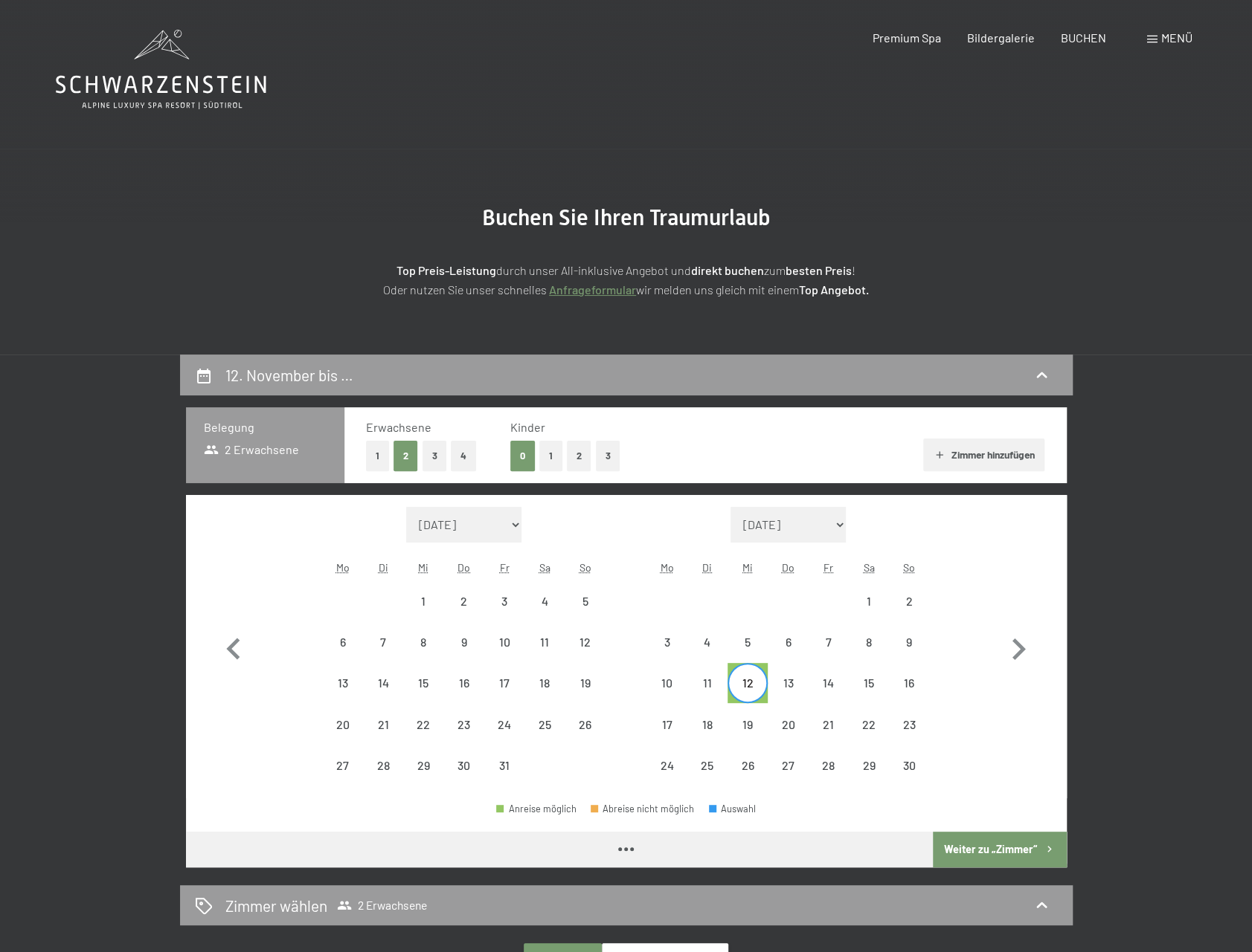
select select "[DATE]"
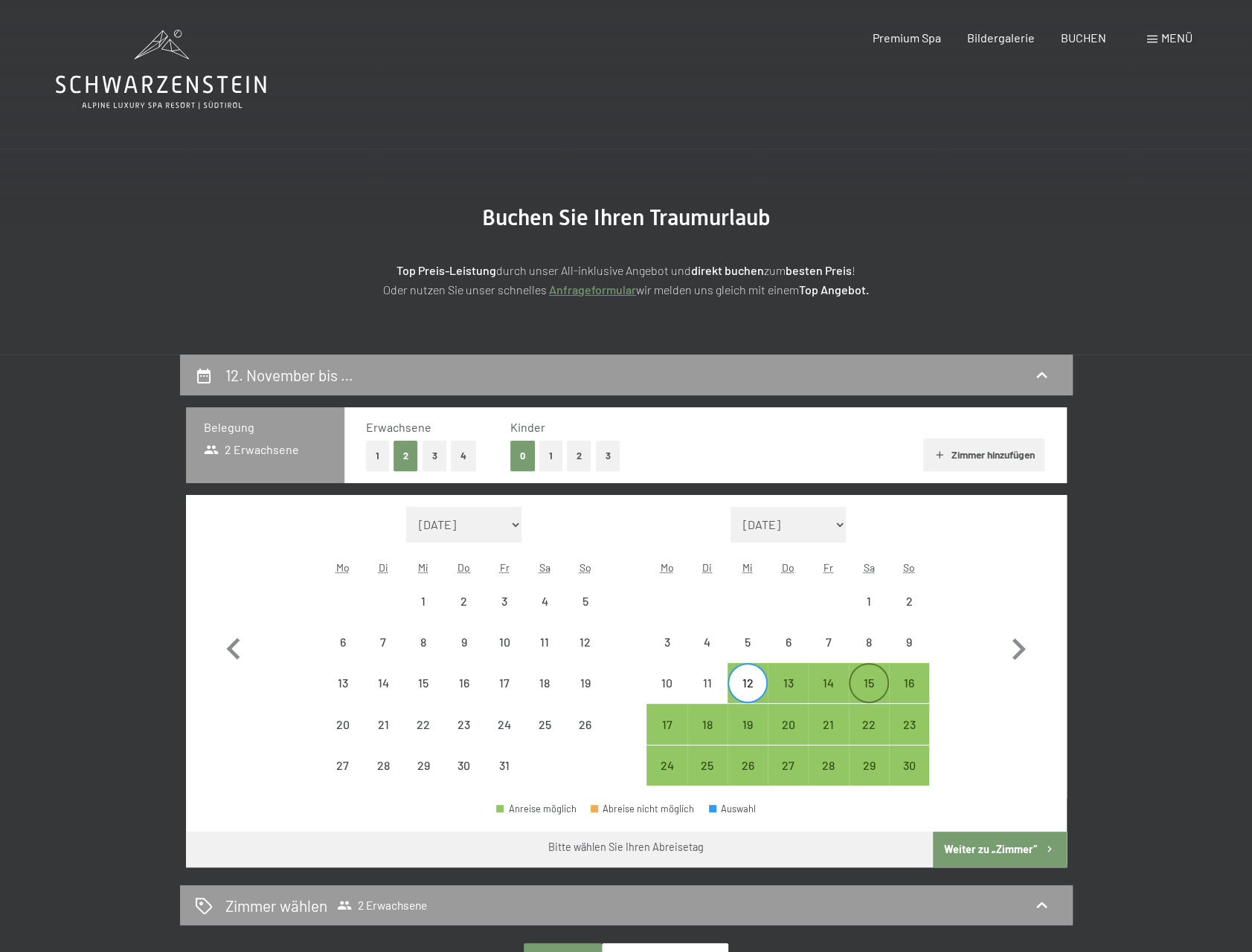
click at [867, 686] on div "15" at bounding box center [869, 696] width 38 height 38
select select "[DATE]"
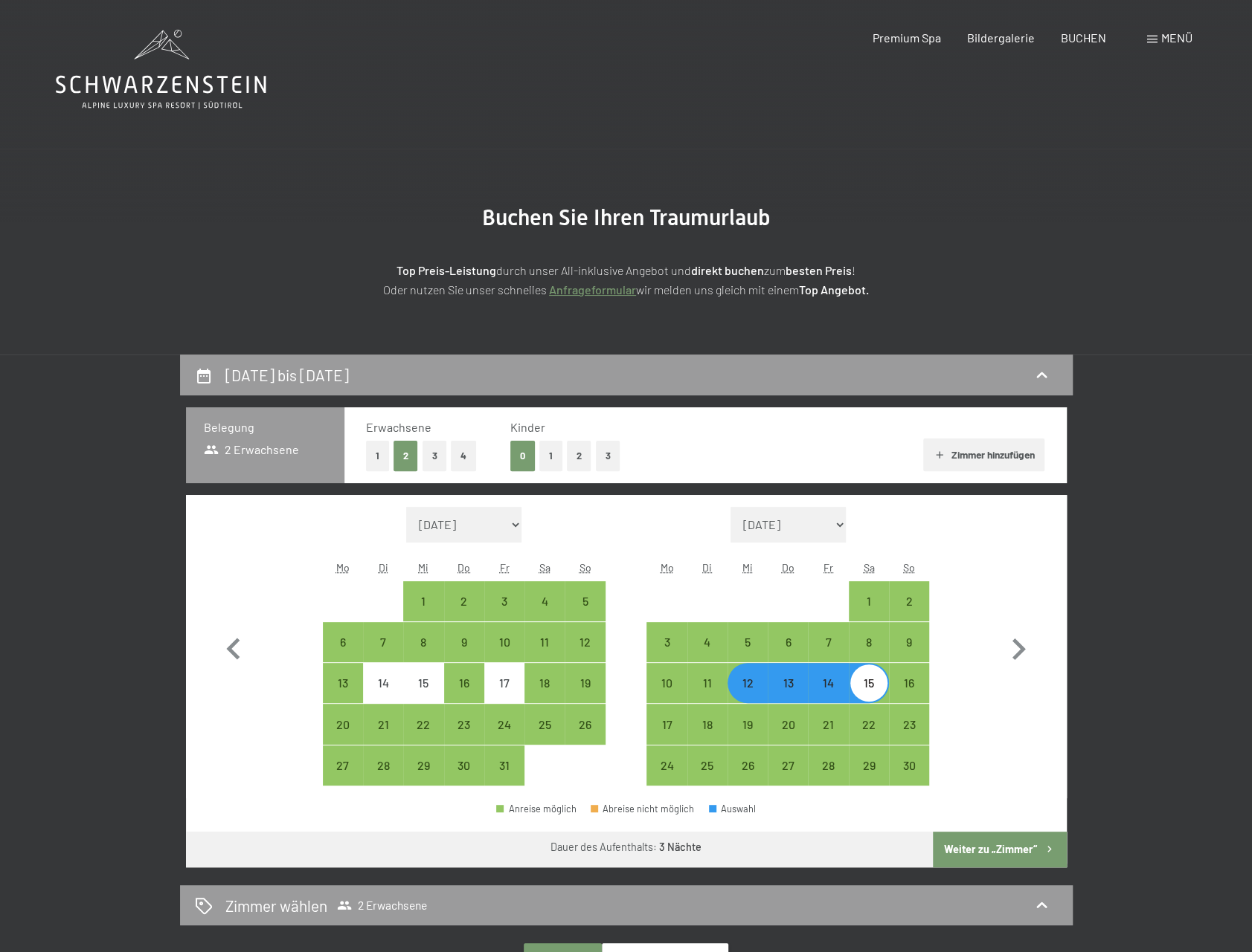
click at [972, 848] on button "Weiter zu „Zimmer“" at bounding box center [999, 850] width 133 height 36
select select "[DATE]"
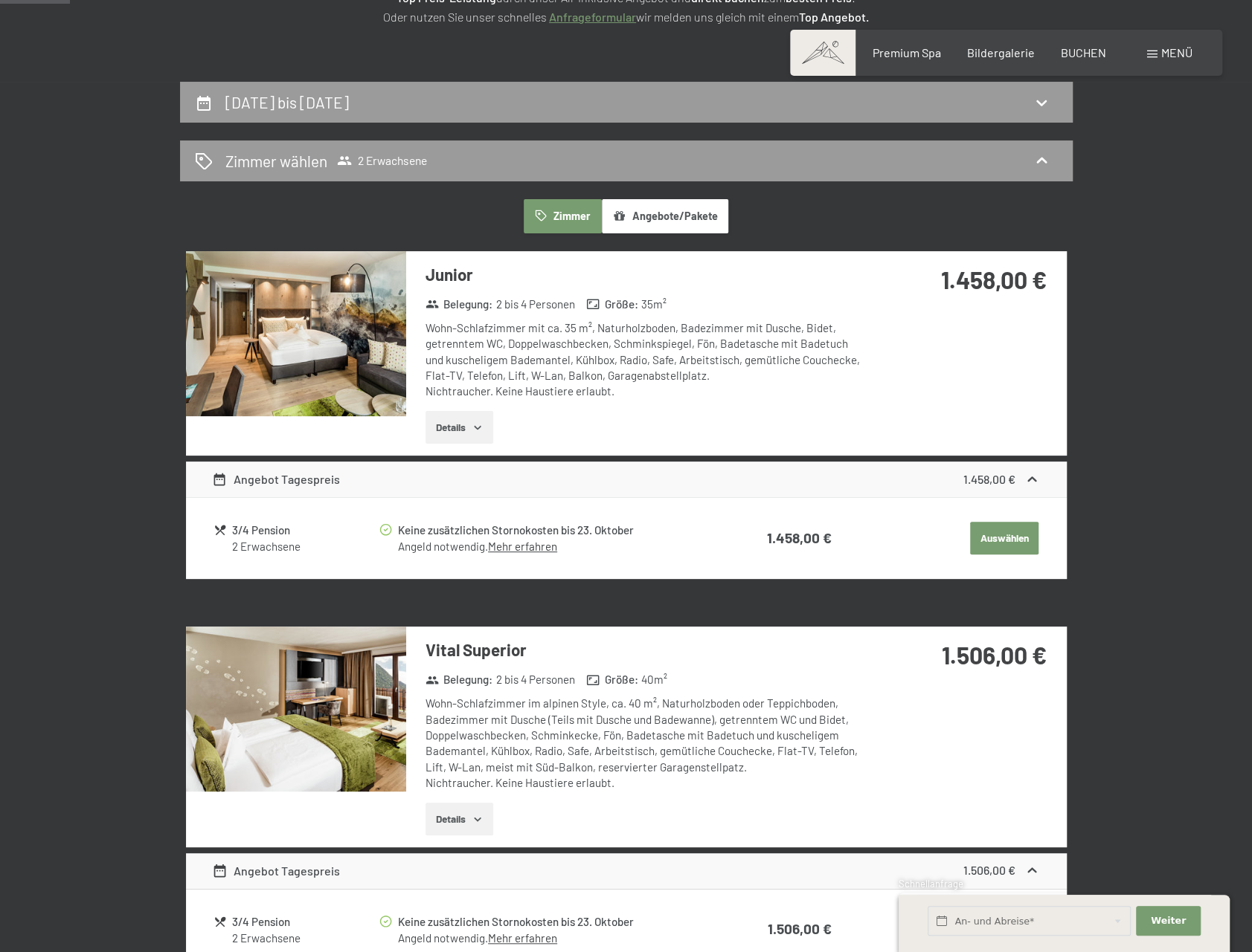
scroll to position [131, 0]
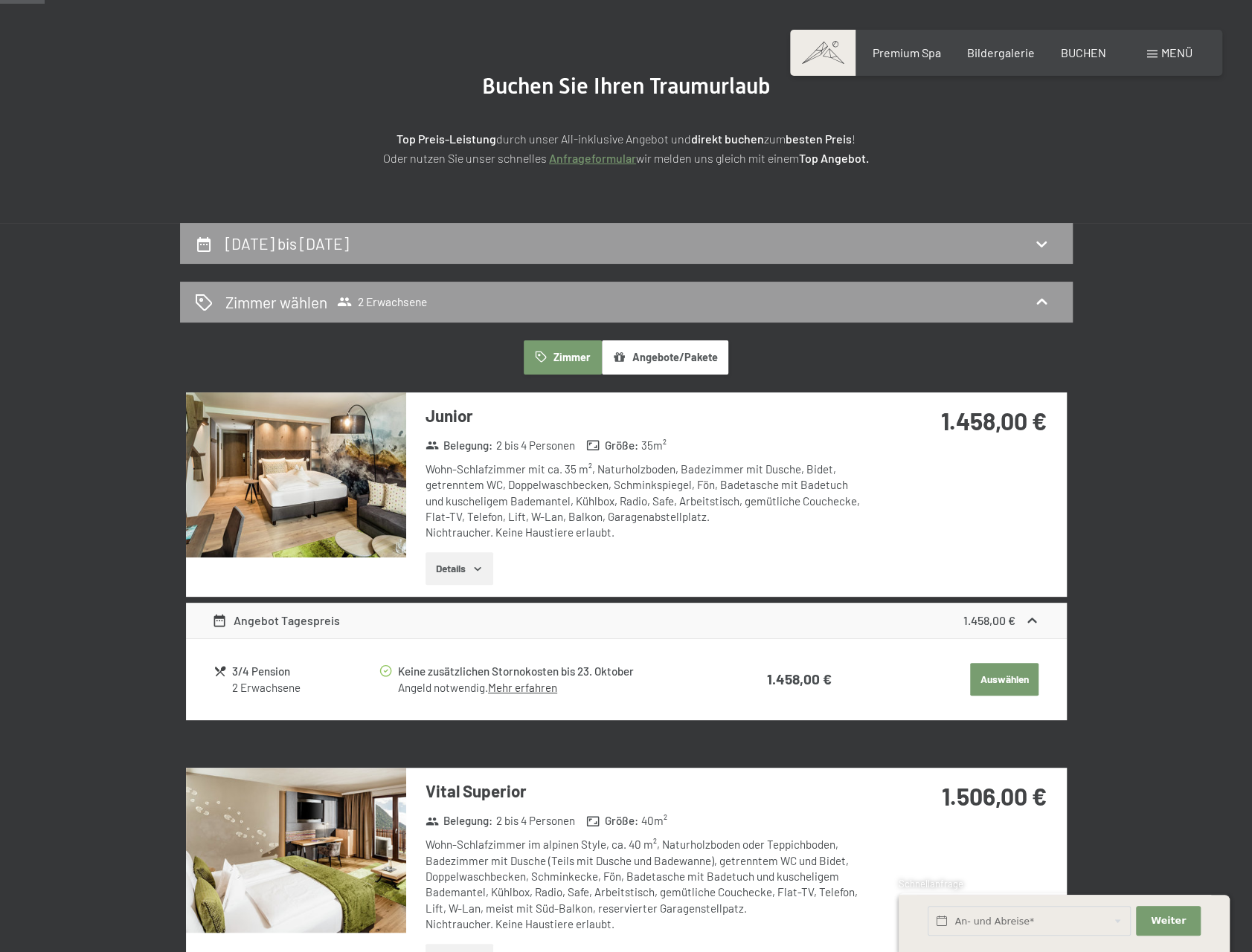
click at [567, 158] on link "Anfrageformular" at bounding box center [592, 158] width 87 height 14
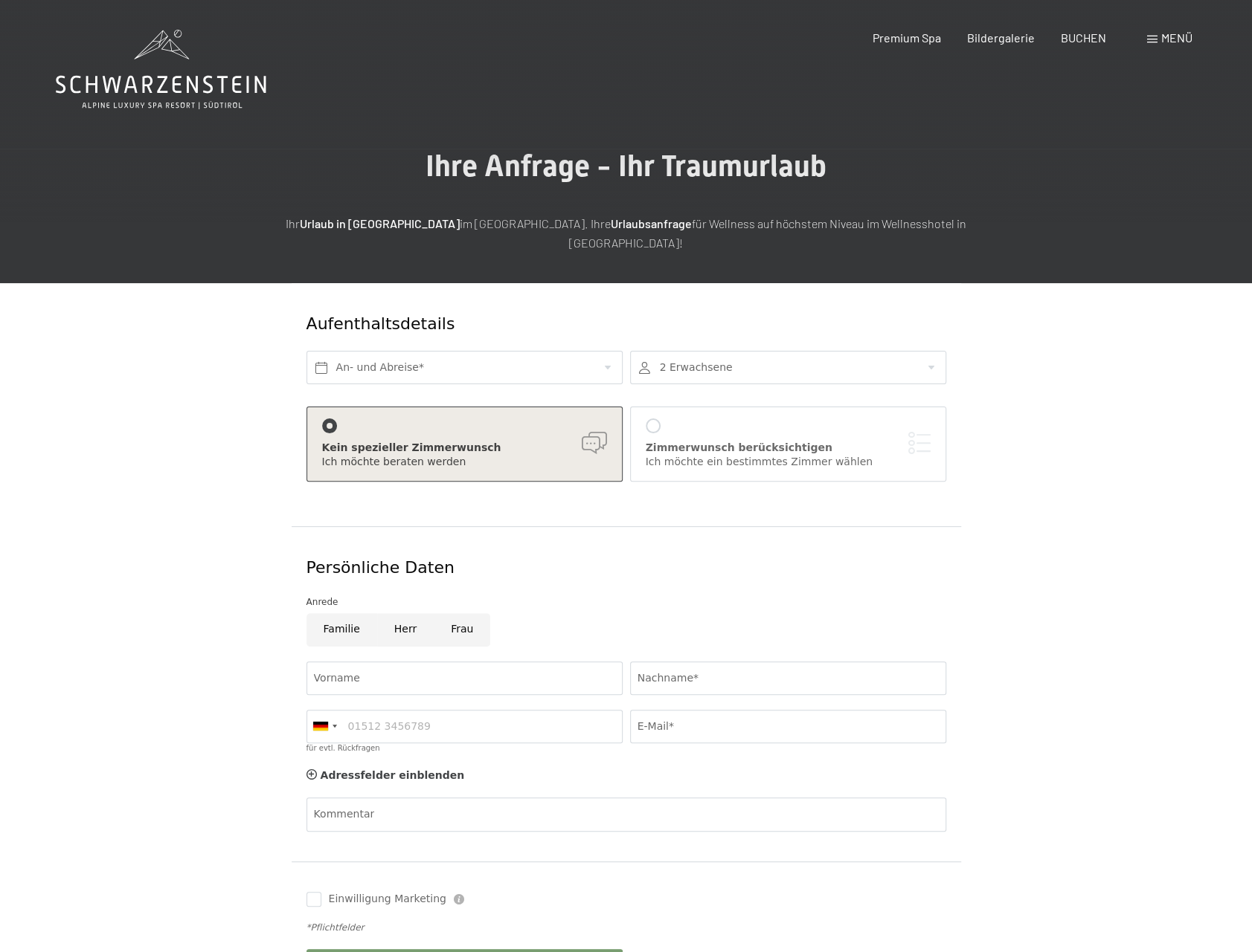
click at [653, 419] on div at bounding box center [653, 426] width 15 height 15
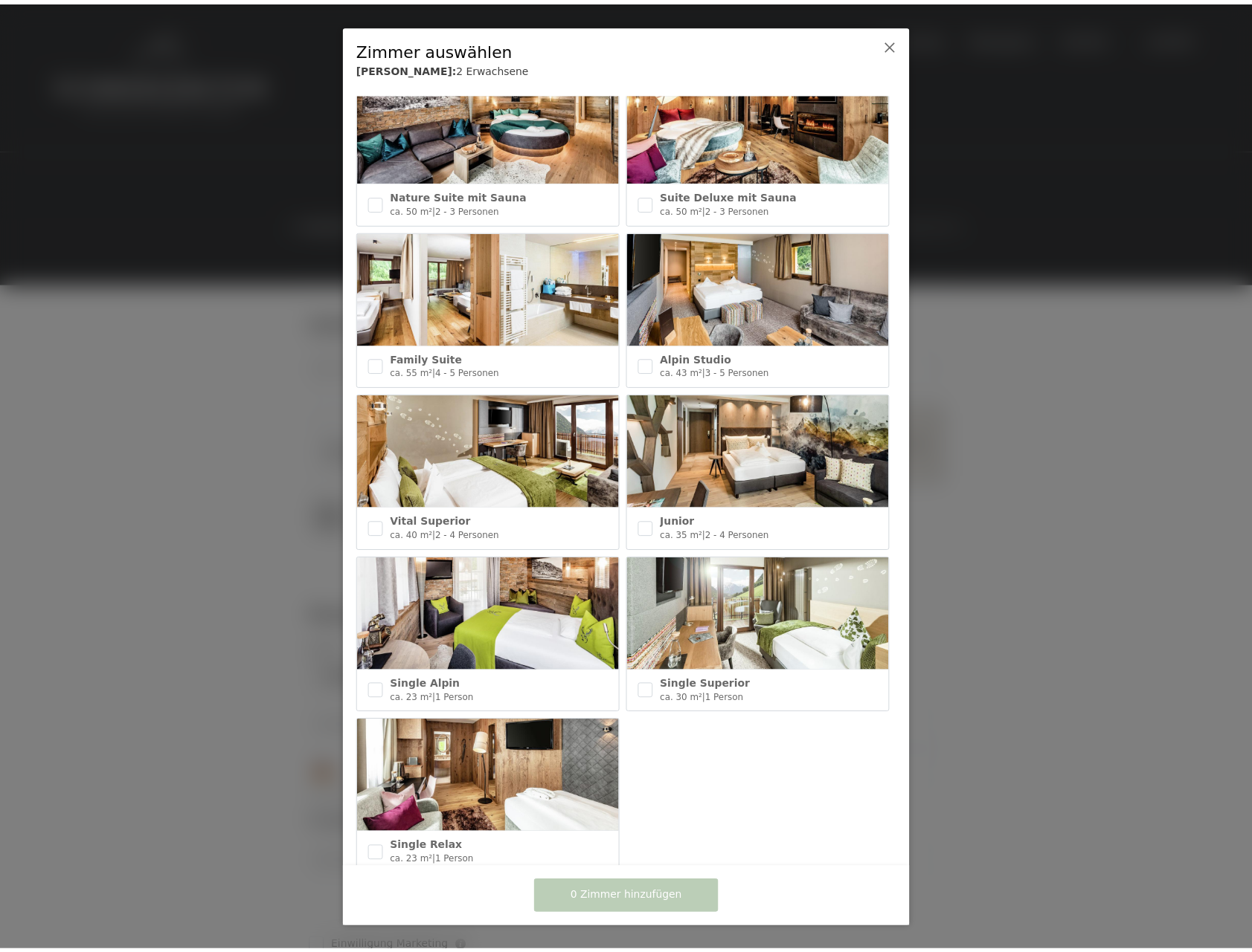
scroll to position [393, 0]
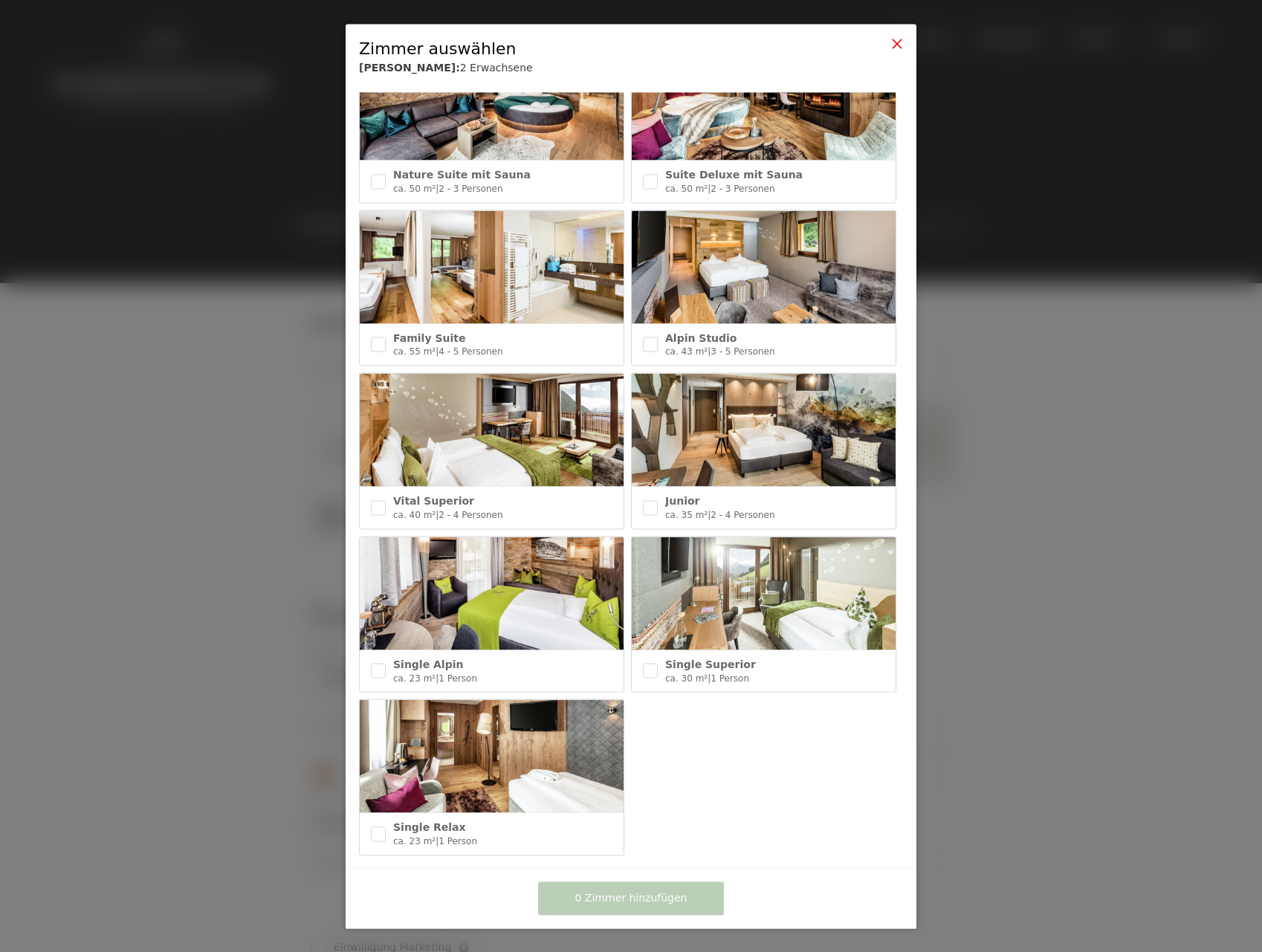
click at [900, 38] on icon at bounding box center [897, 43] width 12 height 12
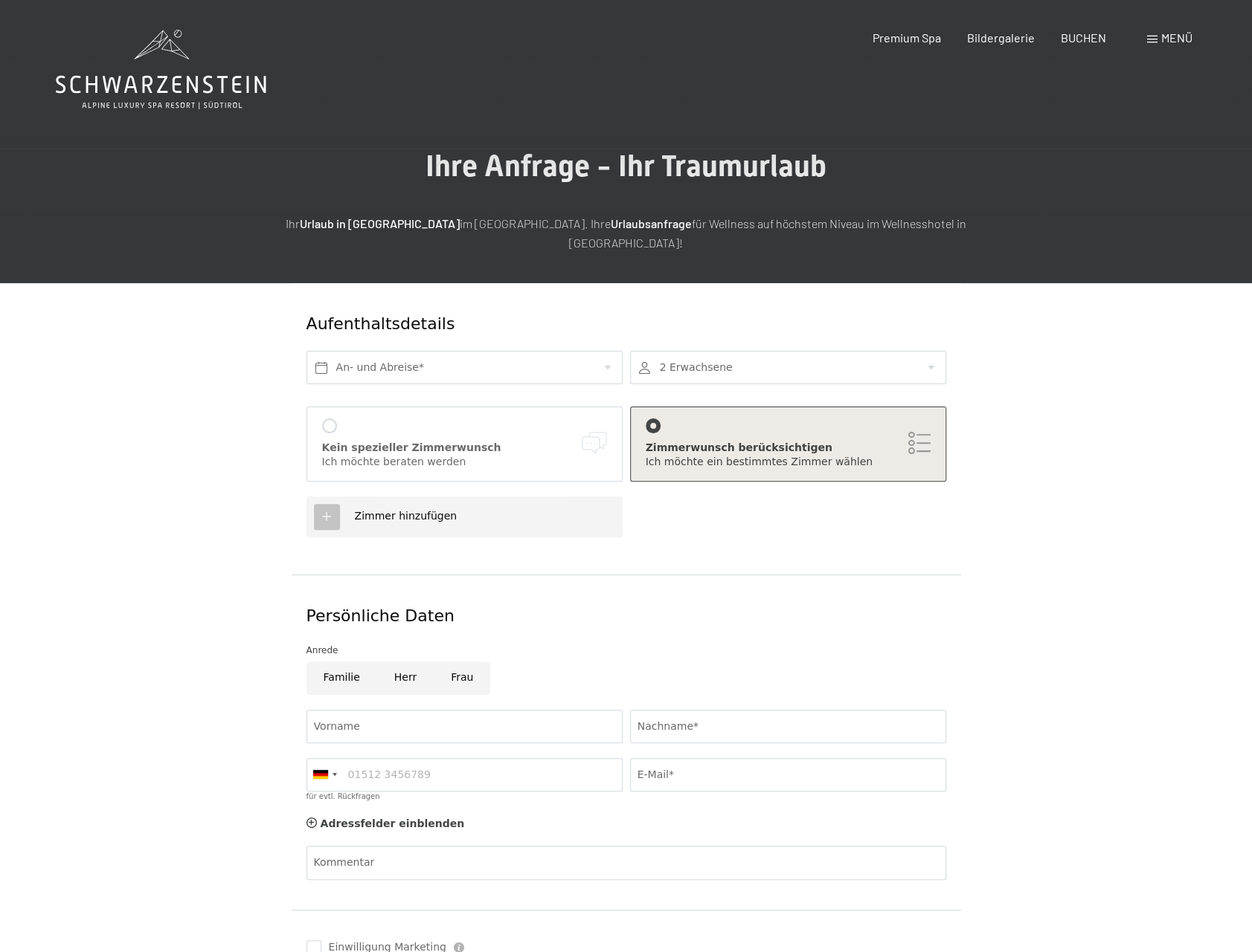
click at [403, 509] on div "Zimmer hinzufügen" at bounding box center [399, 517] width 118 height 15
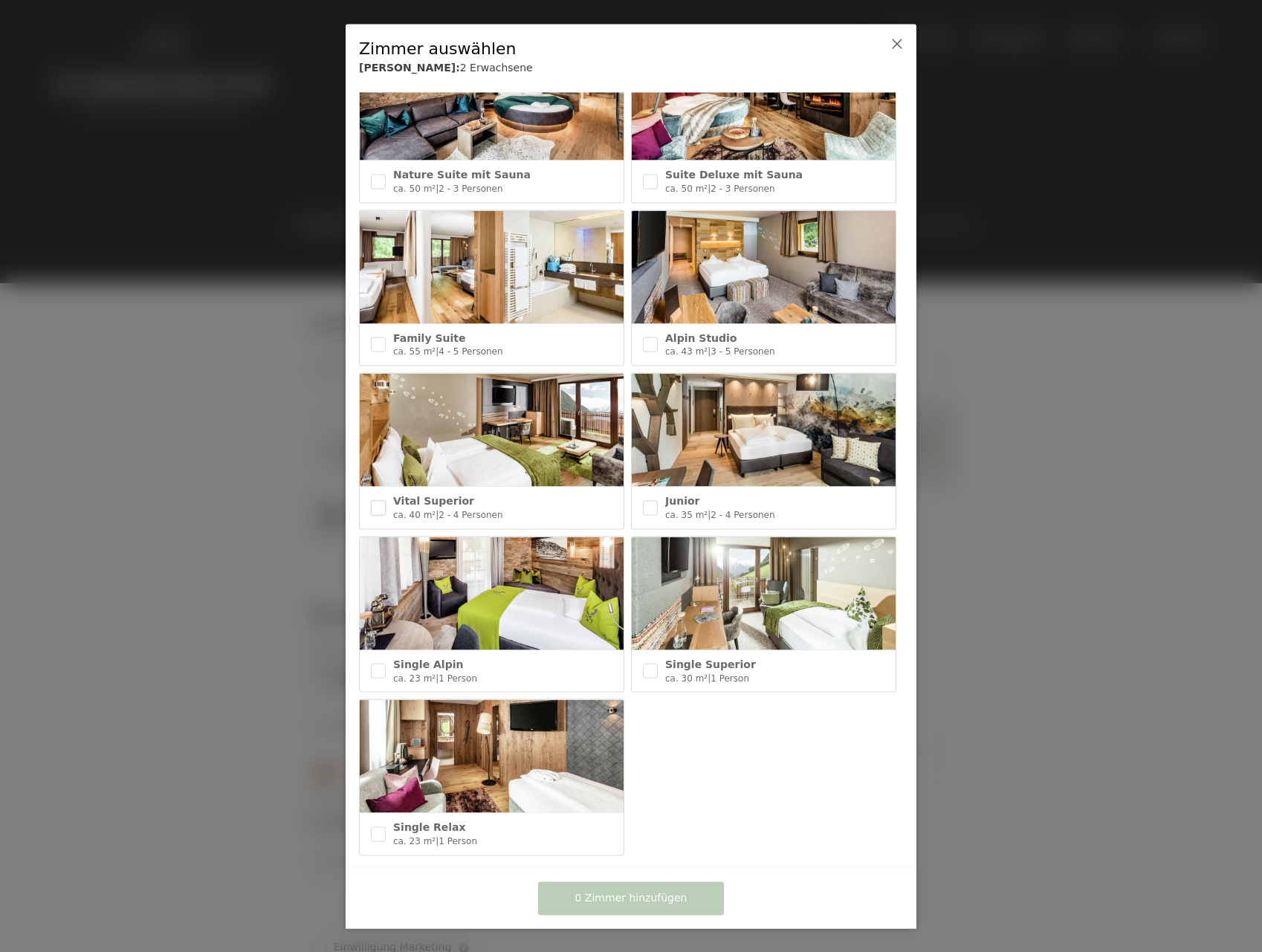
click at [380, 500] on input "checkbox" at bounding box center [378, 508] width 15 height 15
checkbox input "true"
click at [651, 500] on input "checkbox" at bounding box center [651, 508] width 15 height 15
checkbox input "true"
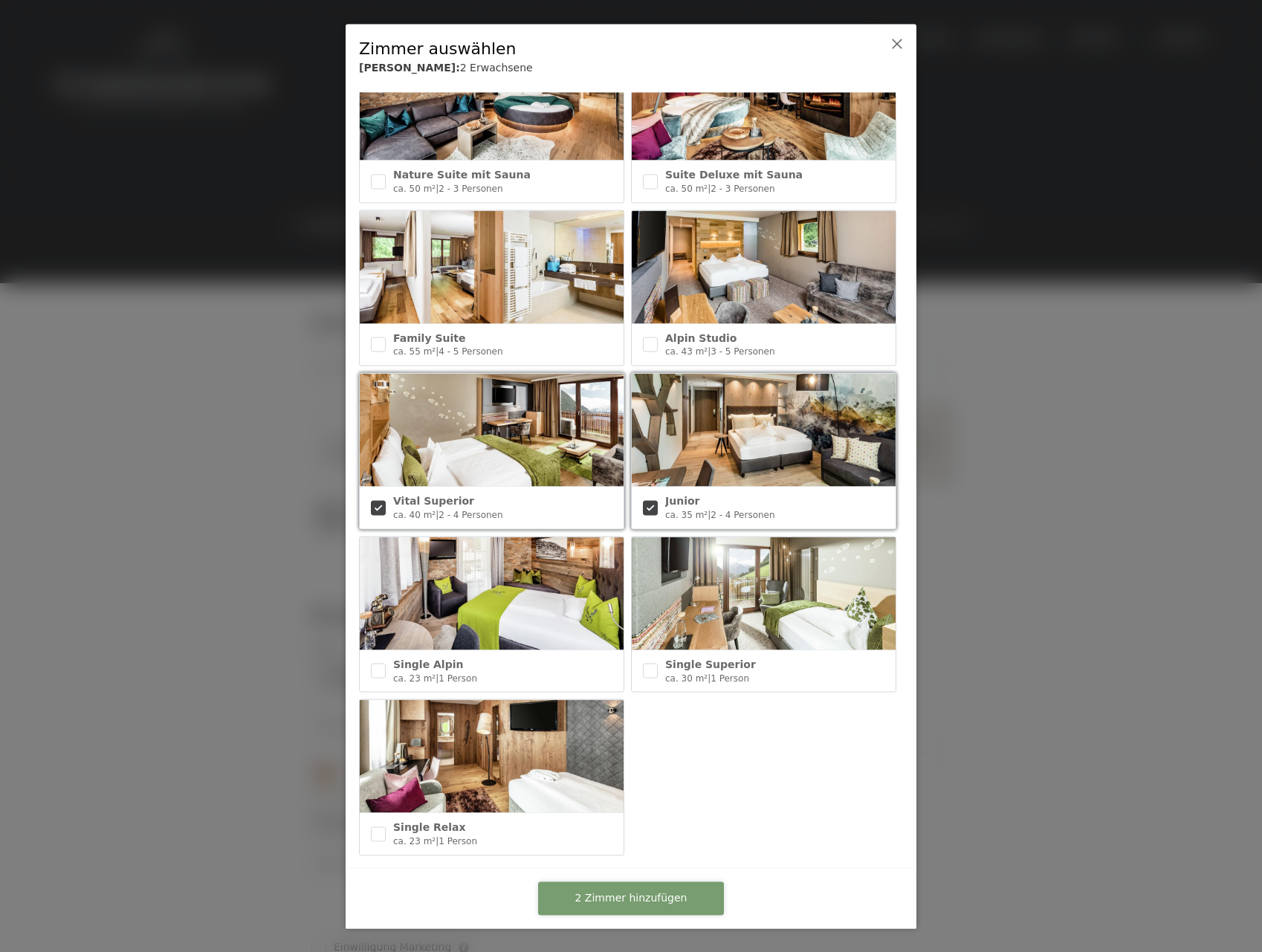
click at [684, 908] on button "2 Zimmer hinzufügen" at bounding box center [631, 898] width 186 height 33
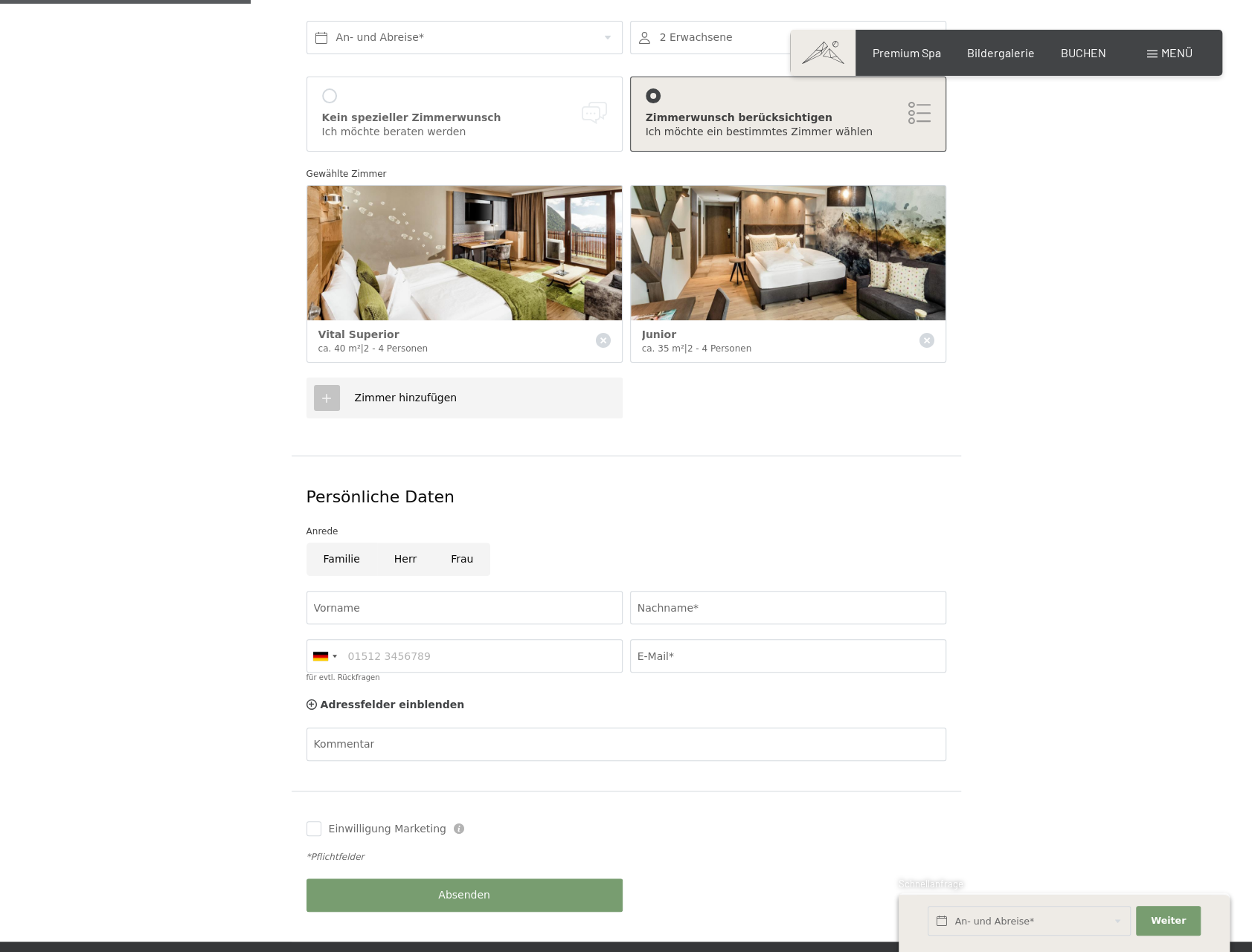
scroll to position [371, 0]
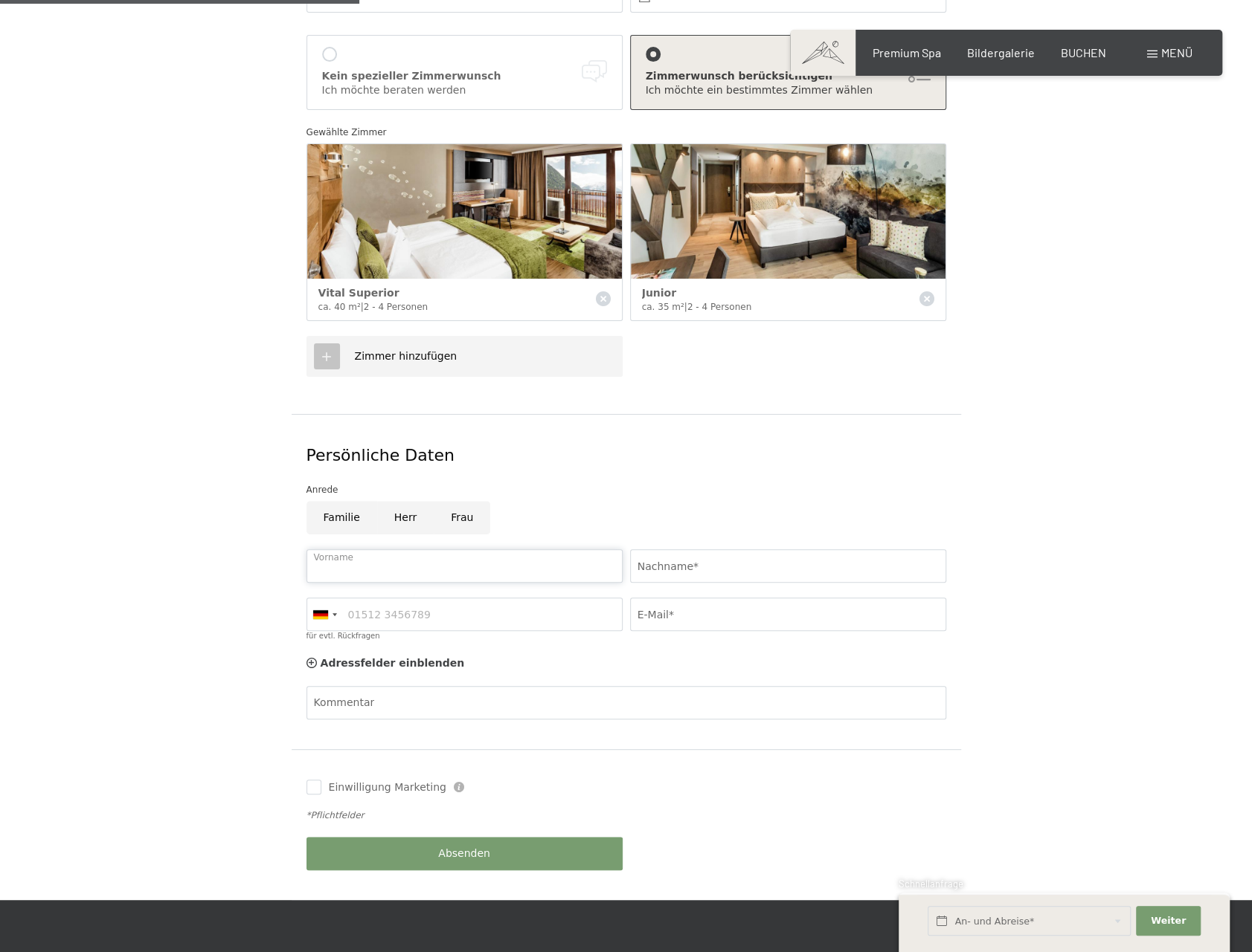
click at [373, 549] on input "Vorname" at bounding box center [464, 566] width 316 height 33
type input "Jennifer"
type input "Hug"
type input "0795486226"
type input "jenniferhug@bluewin.ch"
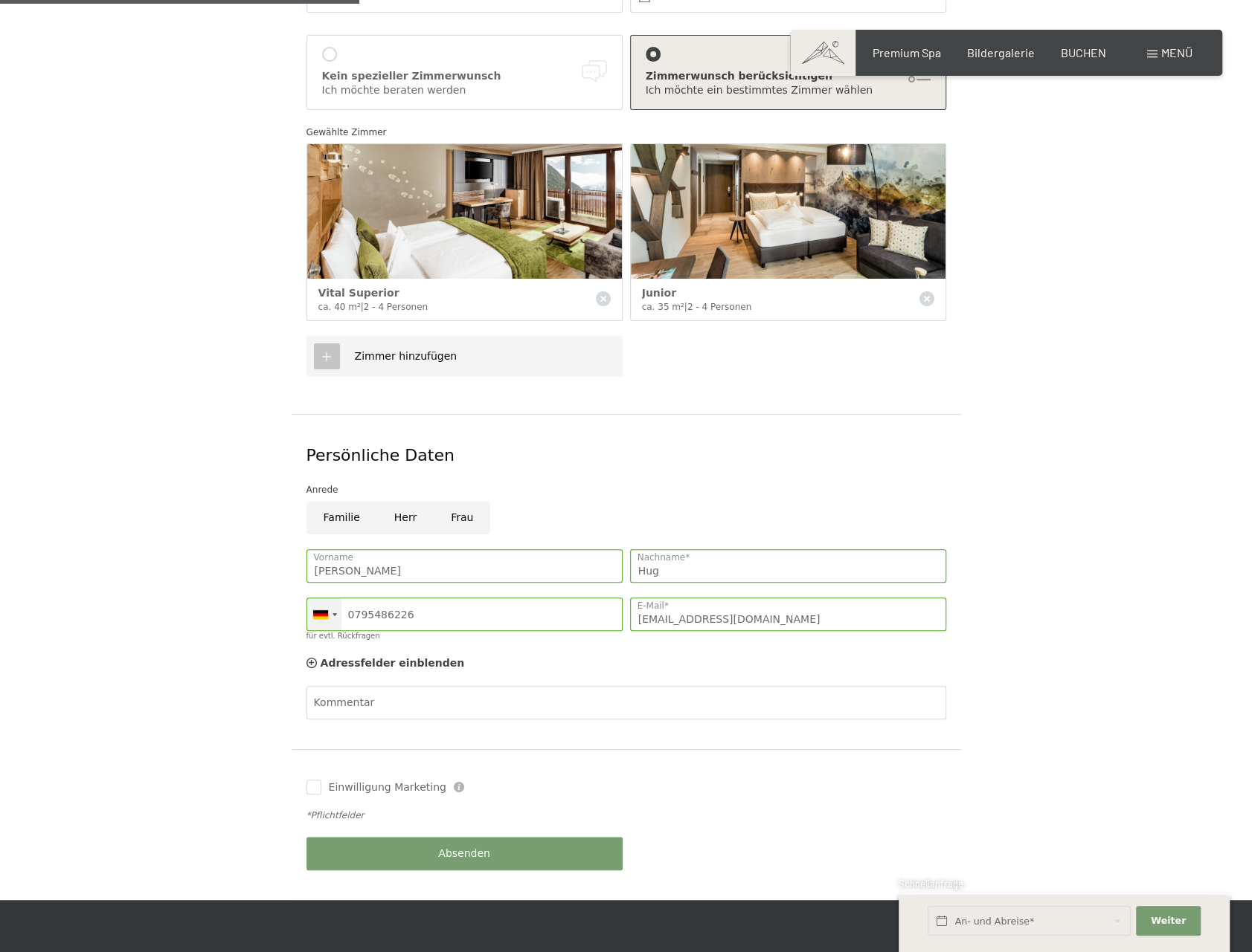
click at [316, 611] on div at bounding box center [320, 615] width 15 height 9
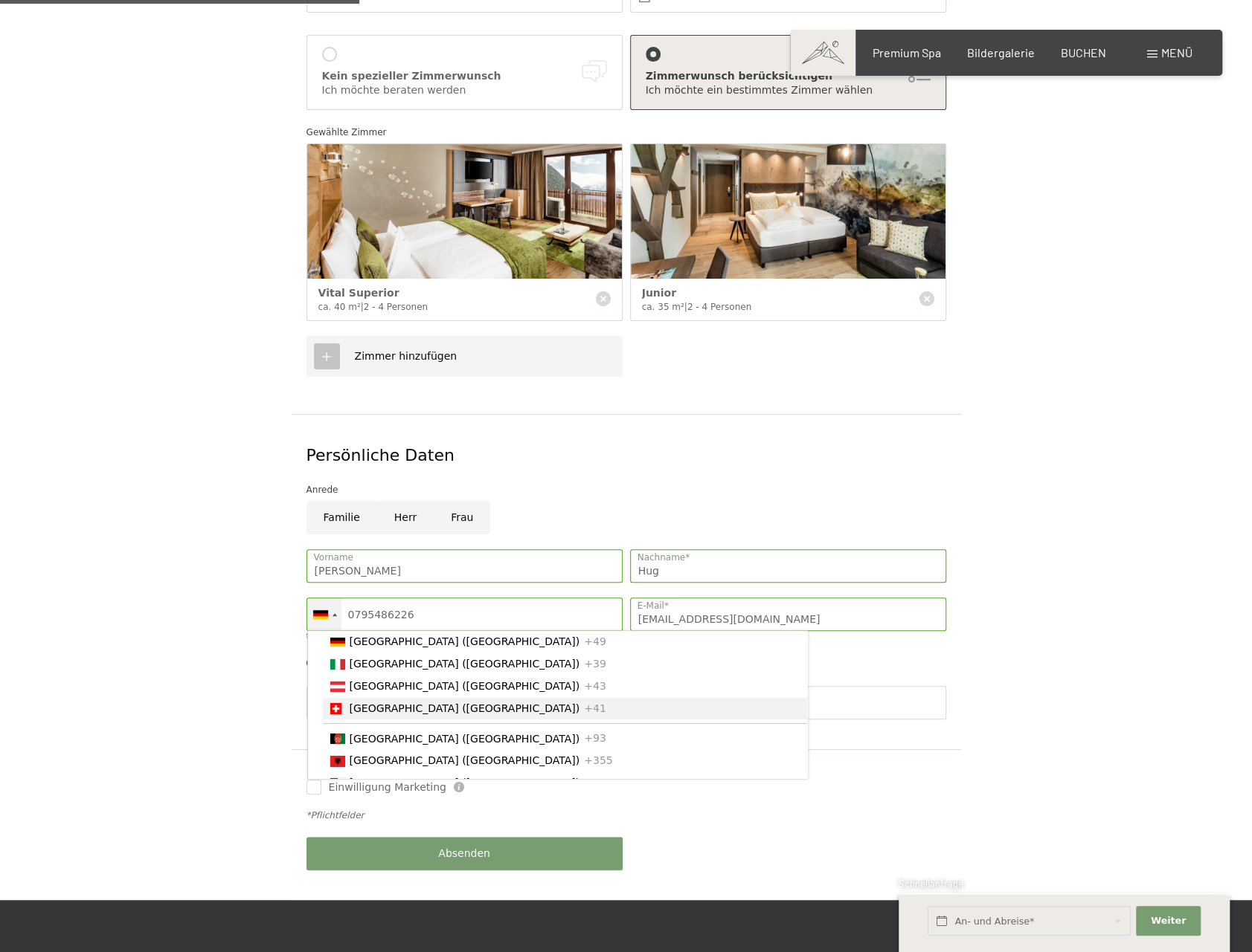
click at [373, 702] on span "[GEOGRAPHIC_DATA] ([GEOGRAPHIC_DATA])" at bounding box center [465, 708] width 230 height 12
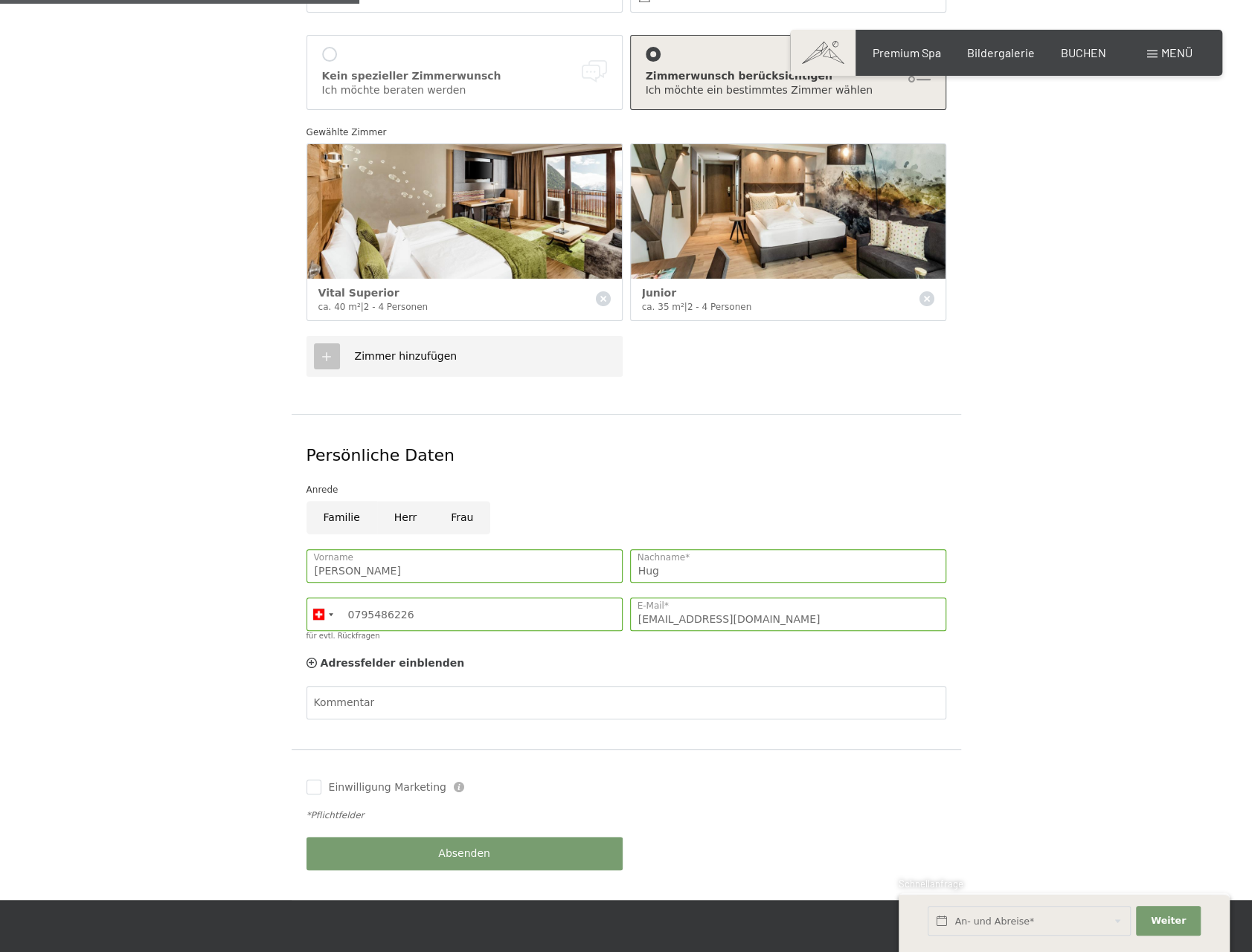
click at [217, 661] on form "Aufenthaltsdetails An- und Abreise* 2 Erwachsene 2 Erwachsene Älter als 14 Jahr…" at bounding box center [626, 406] width 1015 height 989
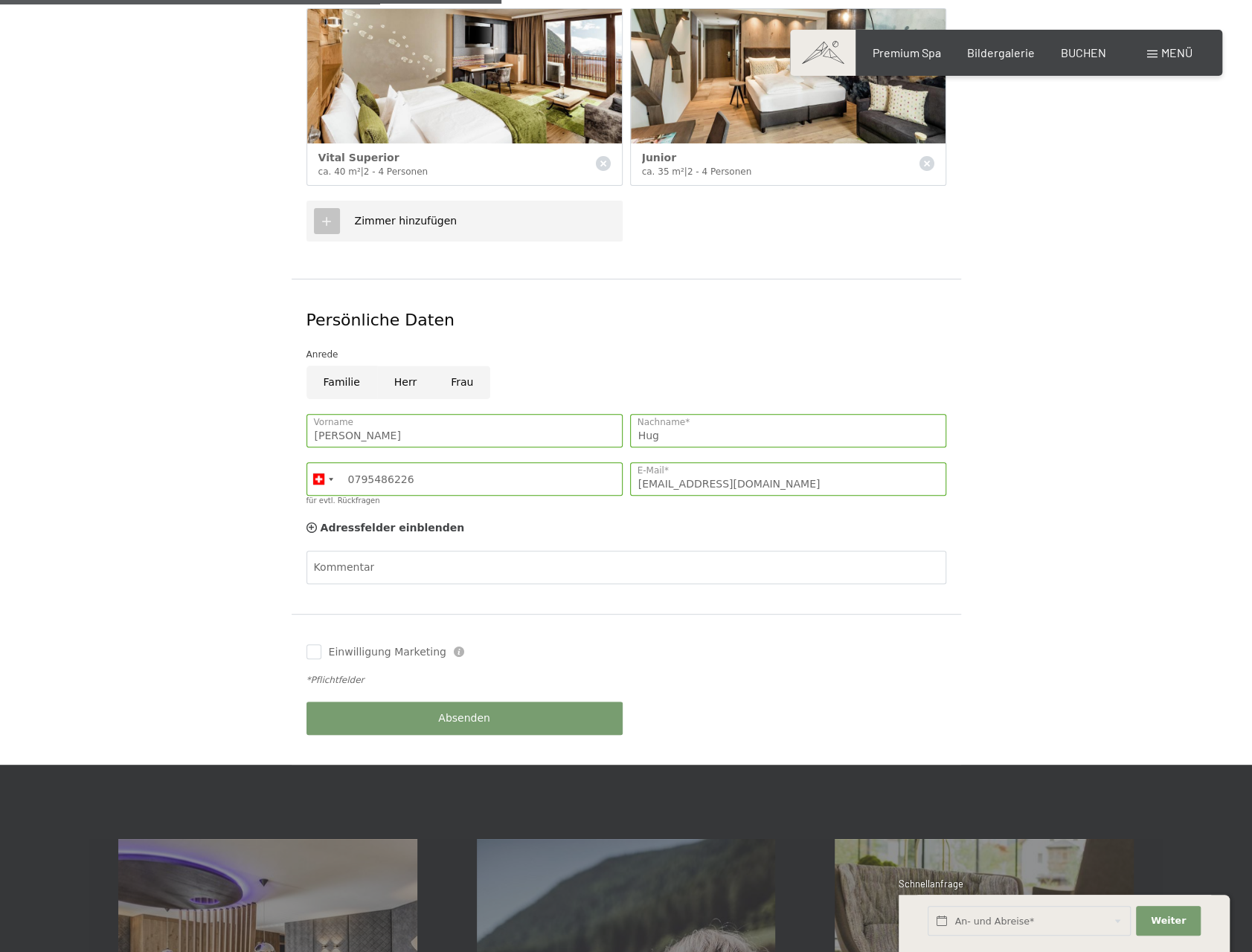
scroll to position [520, 0]
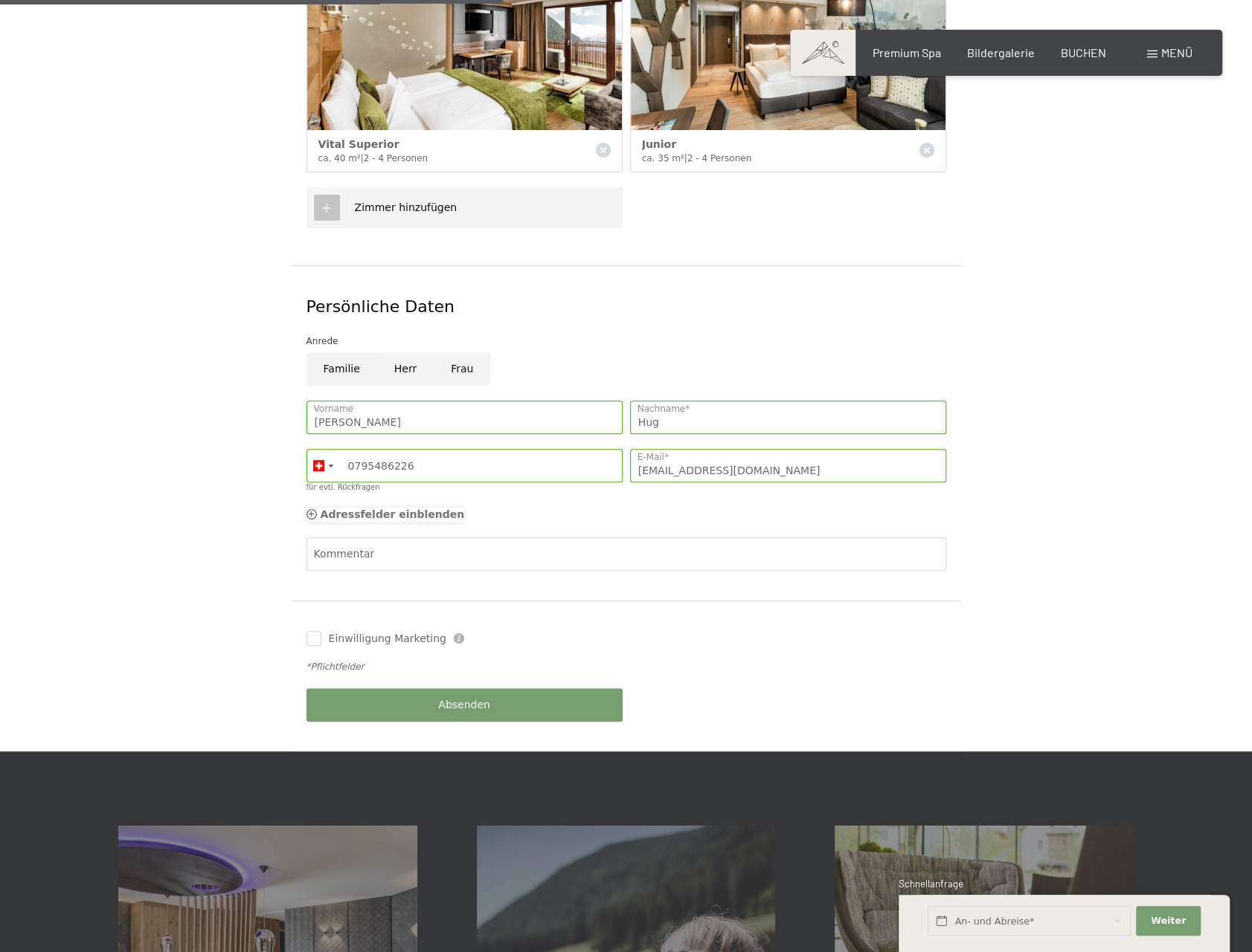
click at [323, 509] on span "Adressfelder einblenden" at bounding box center [392, 514] width 145 height 12
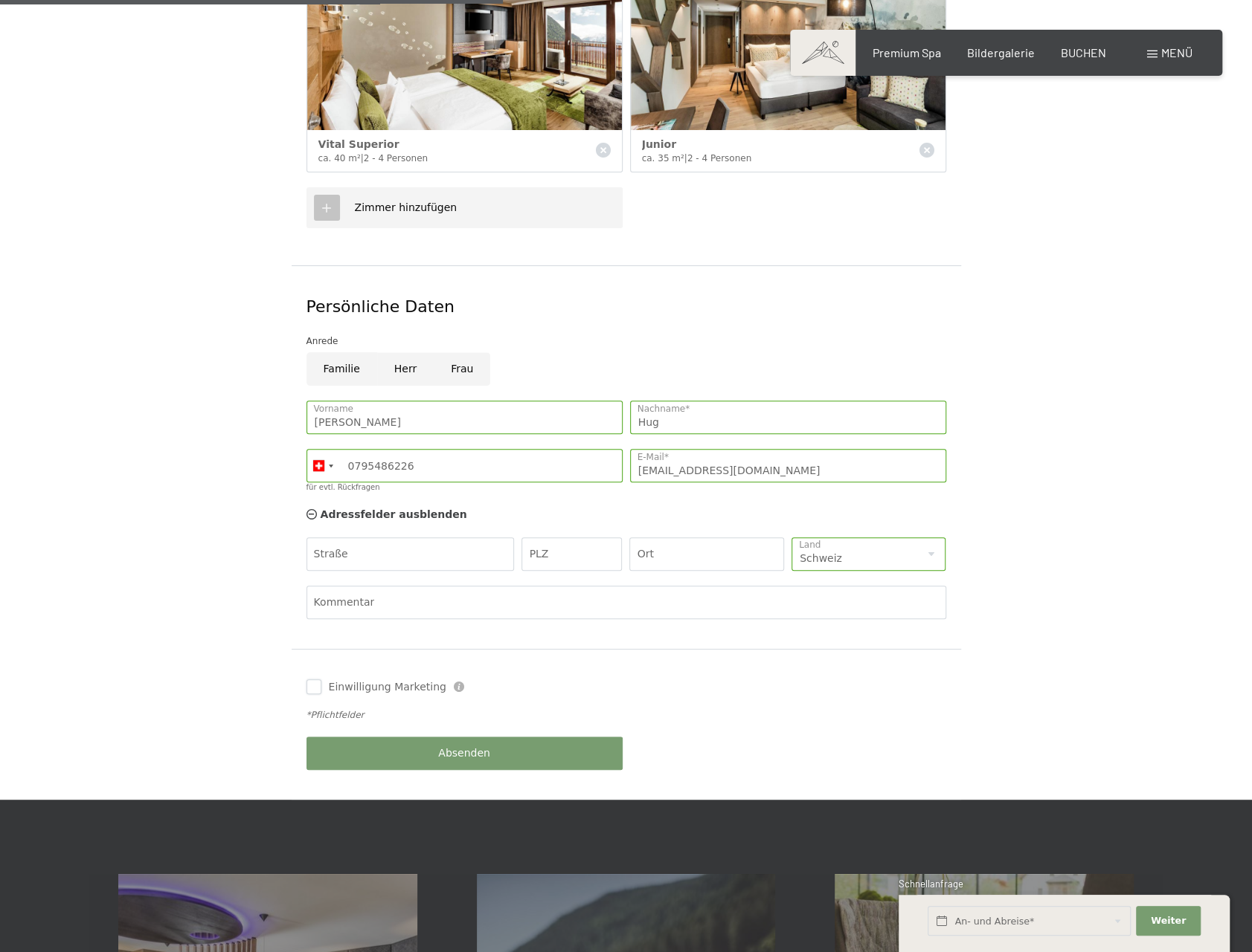
click at [310, 679] on input "Einwilligung Marketing" at bounding box center [314, 687] width 15 height 15
checkbox input "true"
click at [448, 354] on input "Frau" at bounding box center [461, 369] width 56 height 33
radio input "true"
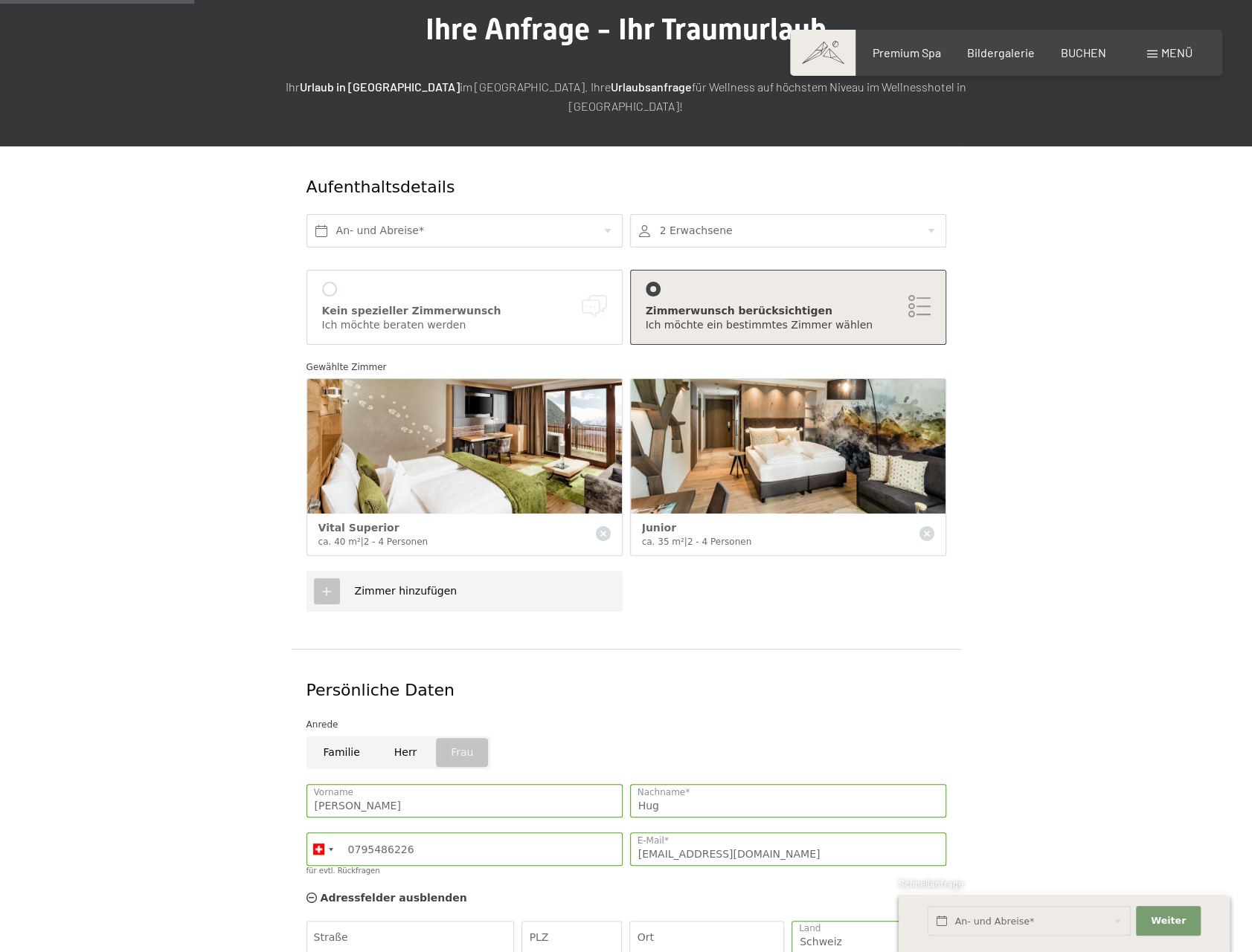
scroll to position [0, 0]
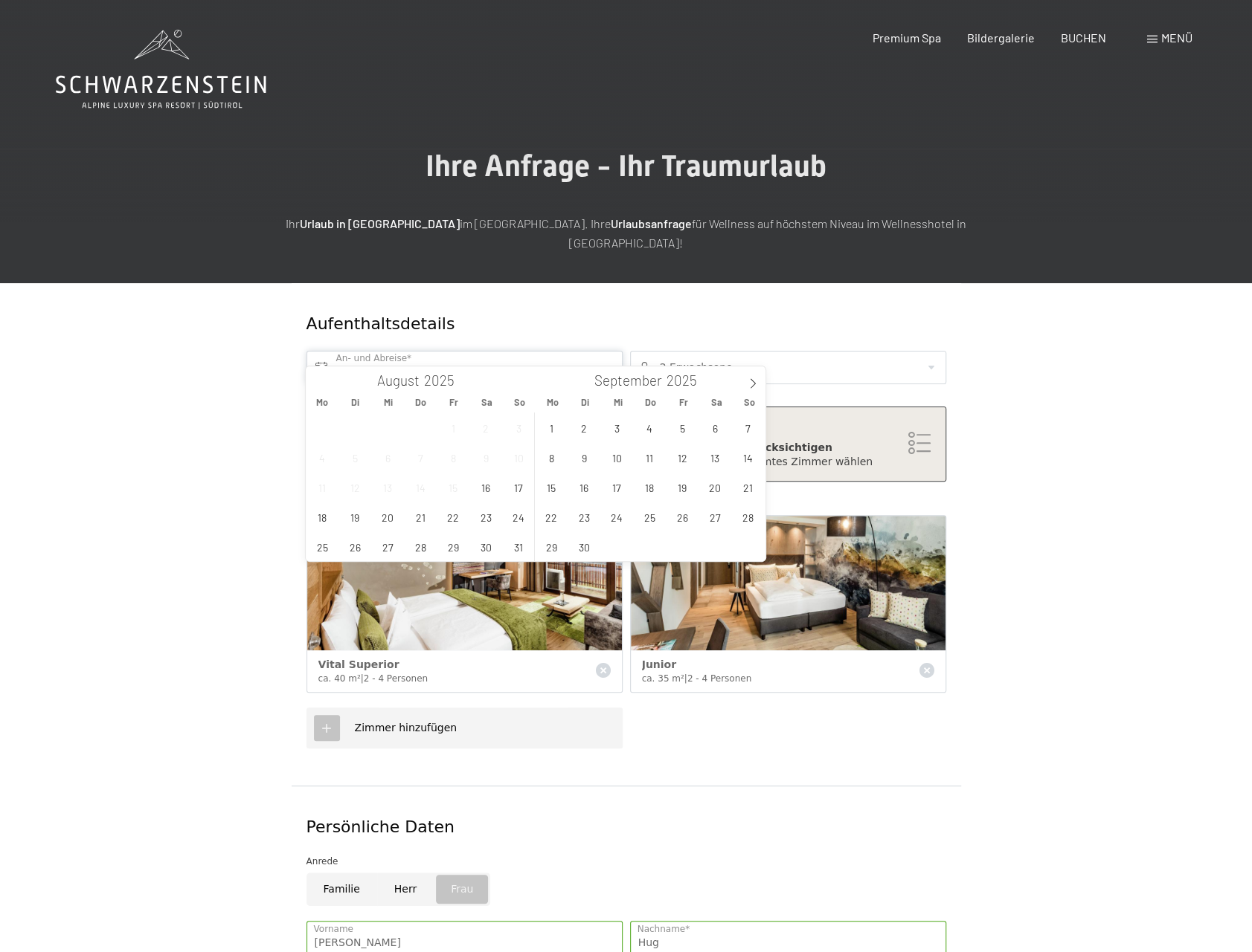
click at [452, 351] on input "text" at bounding box center [464, 367] width 316 height 33
click at [747, 379] on icon at bounding box center [752, 383] width 11 height 11
click at [608, 486] on span "12" at bounding box center [617, 487] width 29 height 29
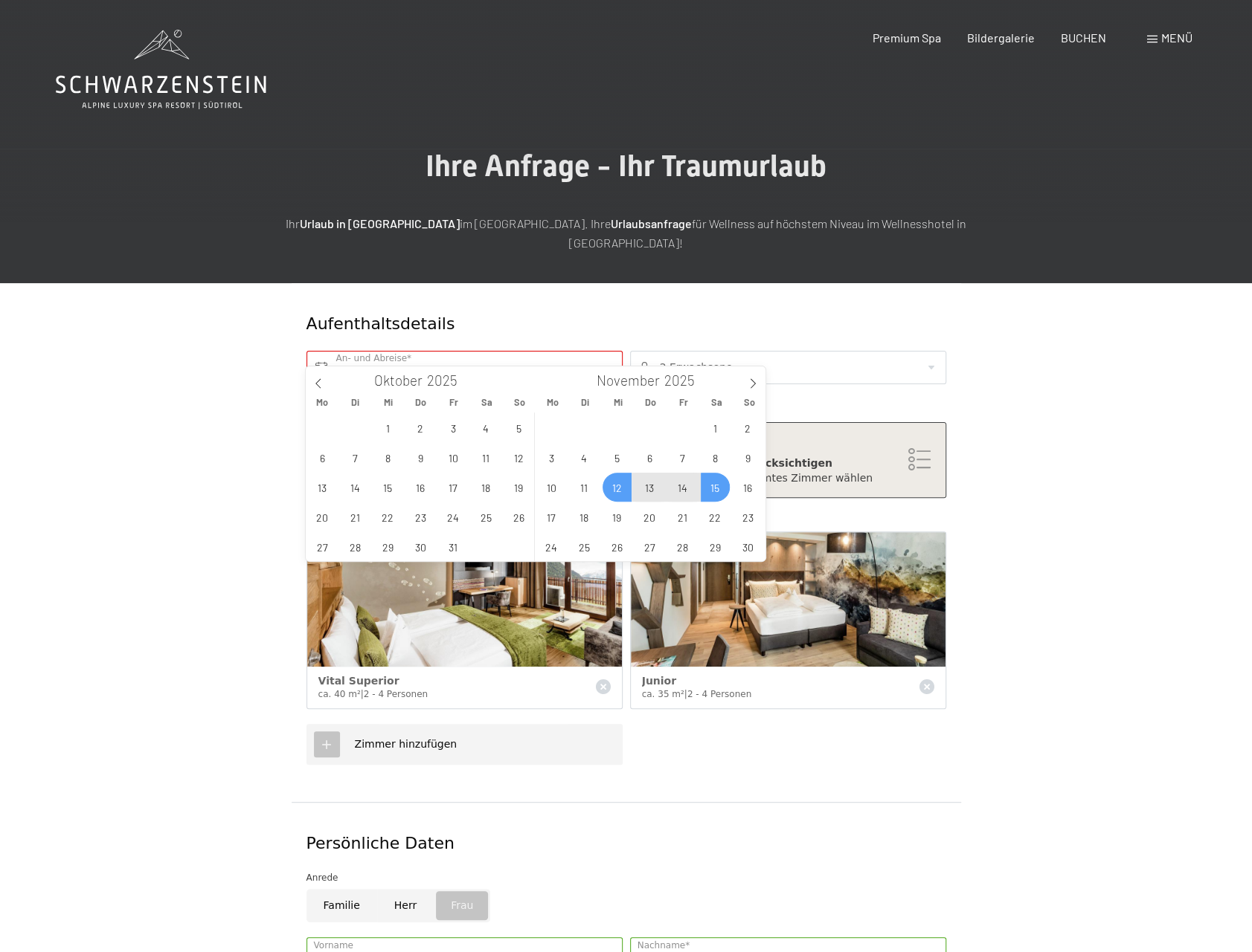
click at [720, 497] on span "15" at bounding box center [715, 487] width 29 height 29
type input "Mi. 12.11.2025 - Sa. 15.11.2025"
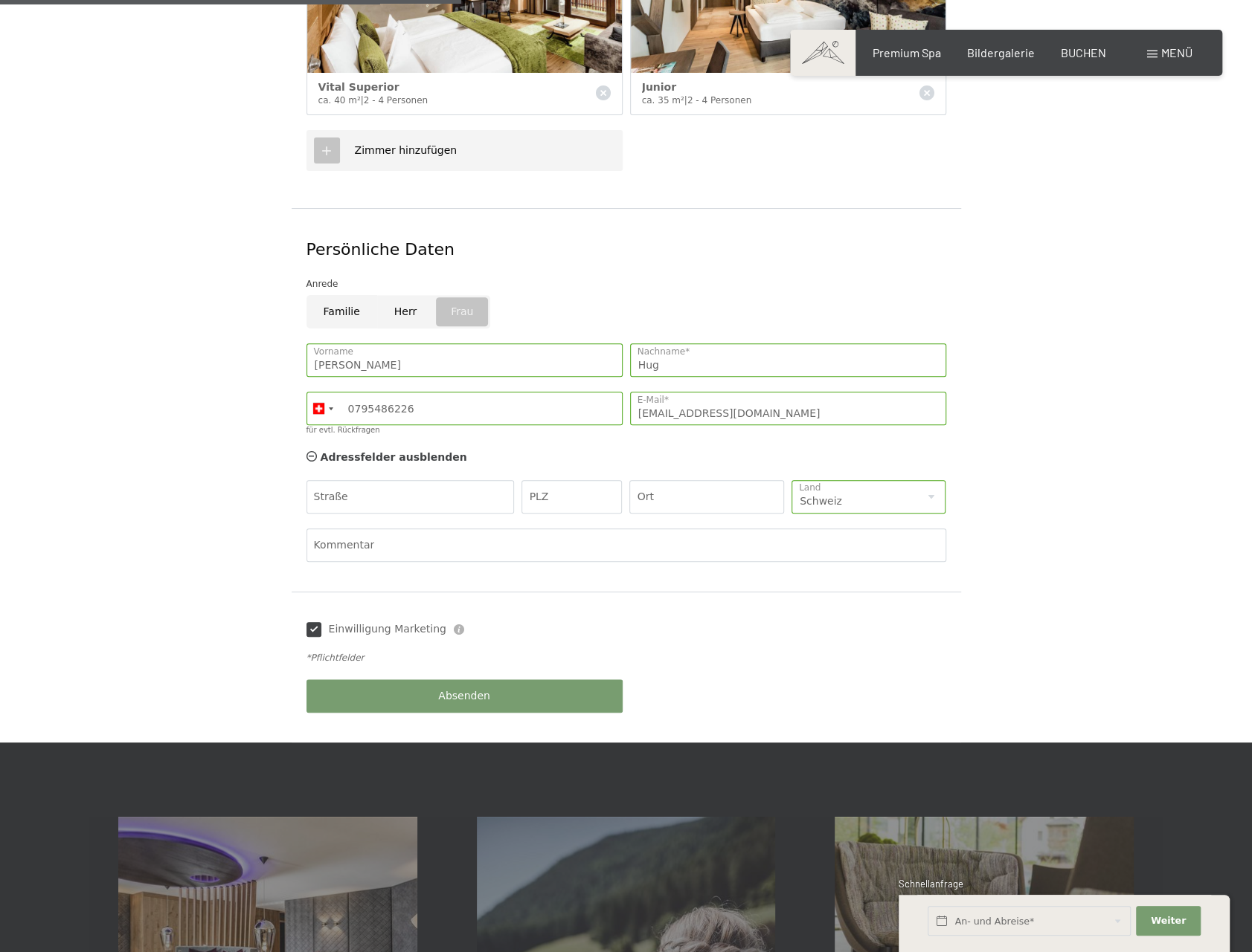
scroll to position [594, 0]
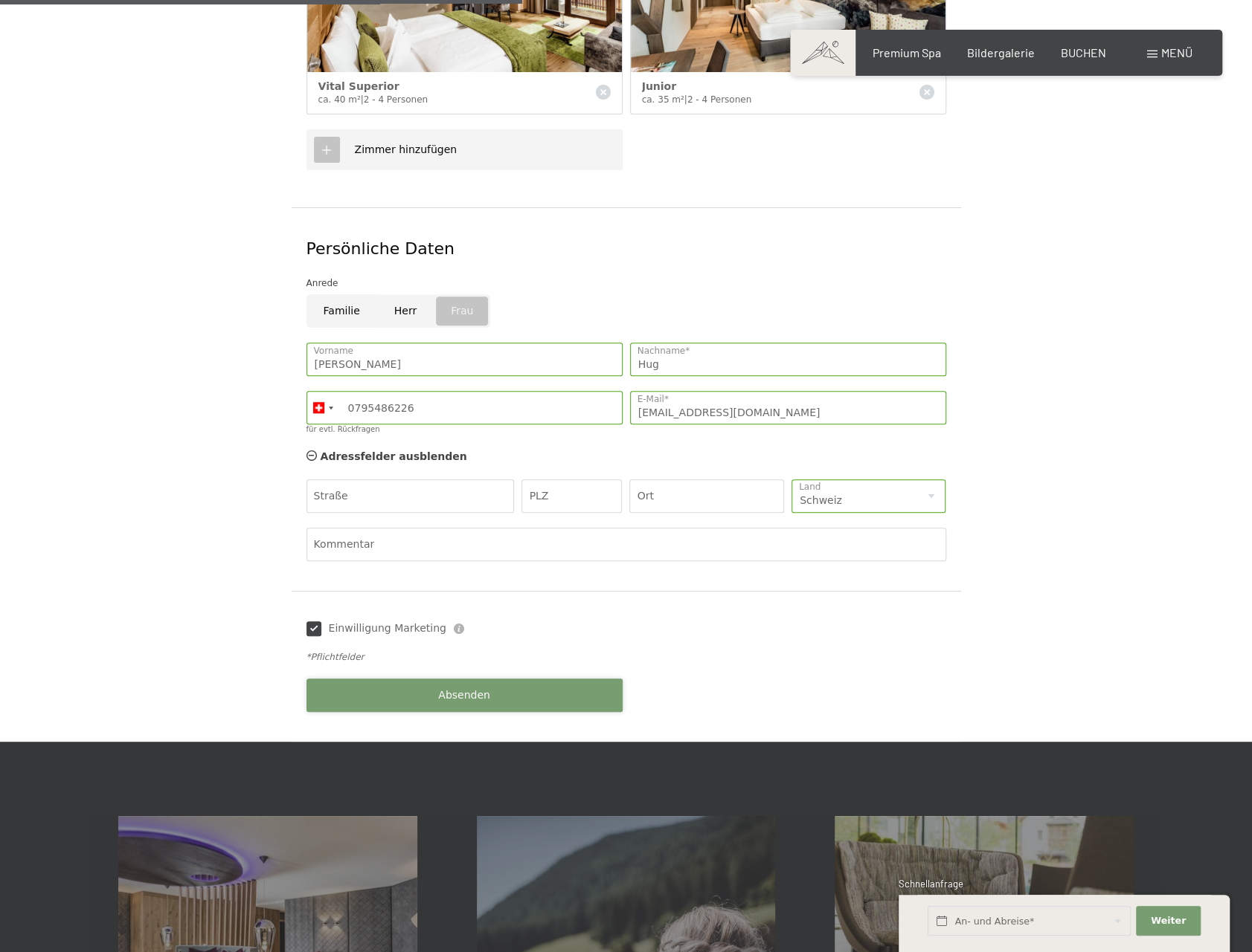
click at [460, 688] on span "Absenden" at bounding box center [464, 696] width 52 height 15
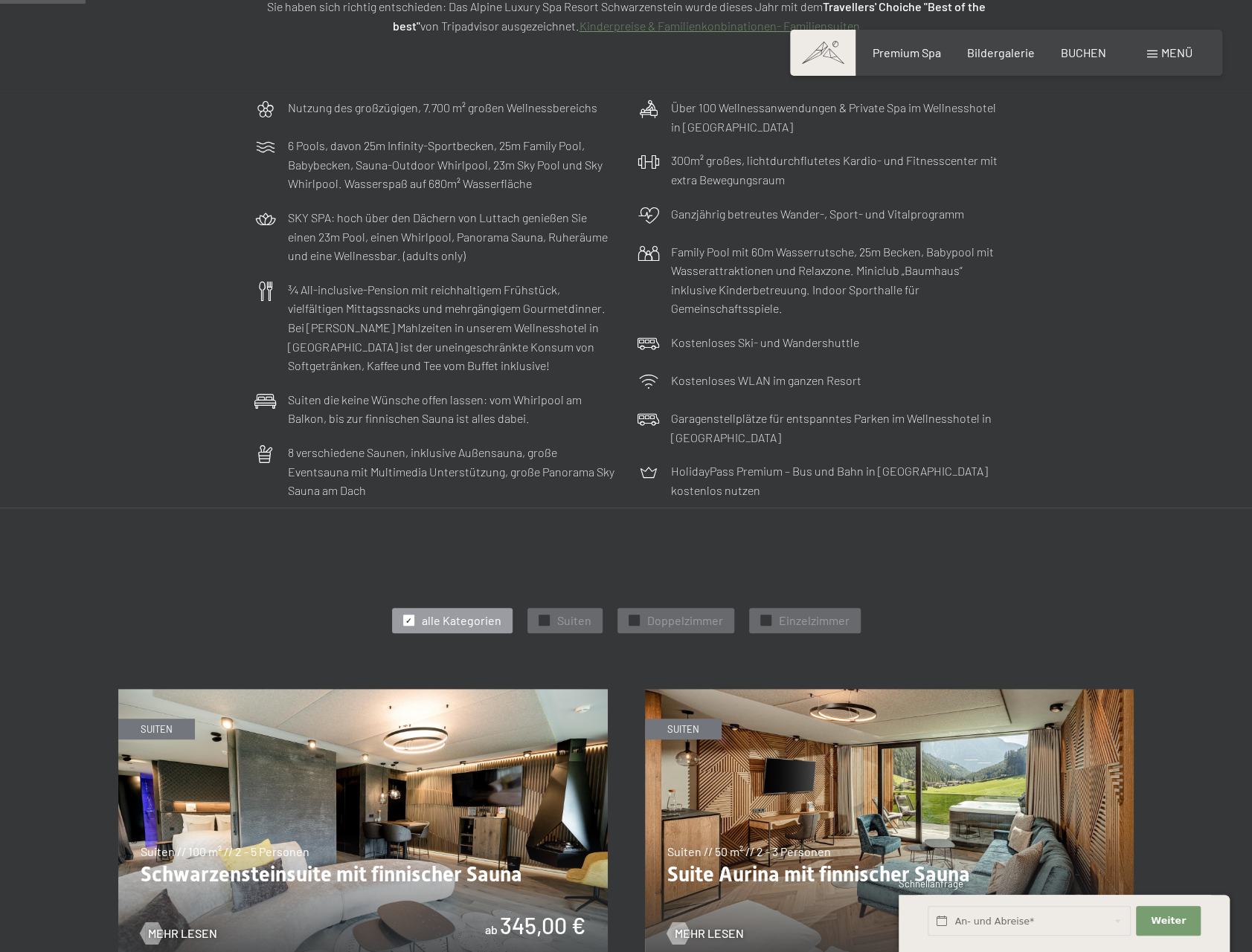
scroll to position [371, 0]
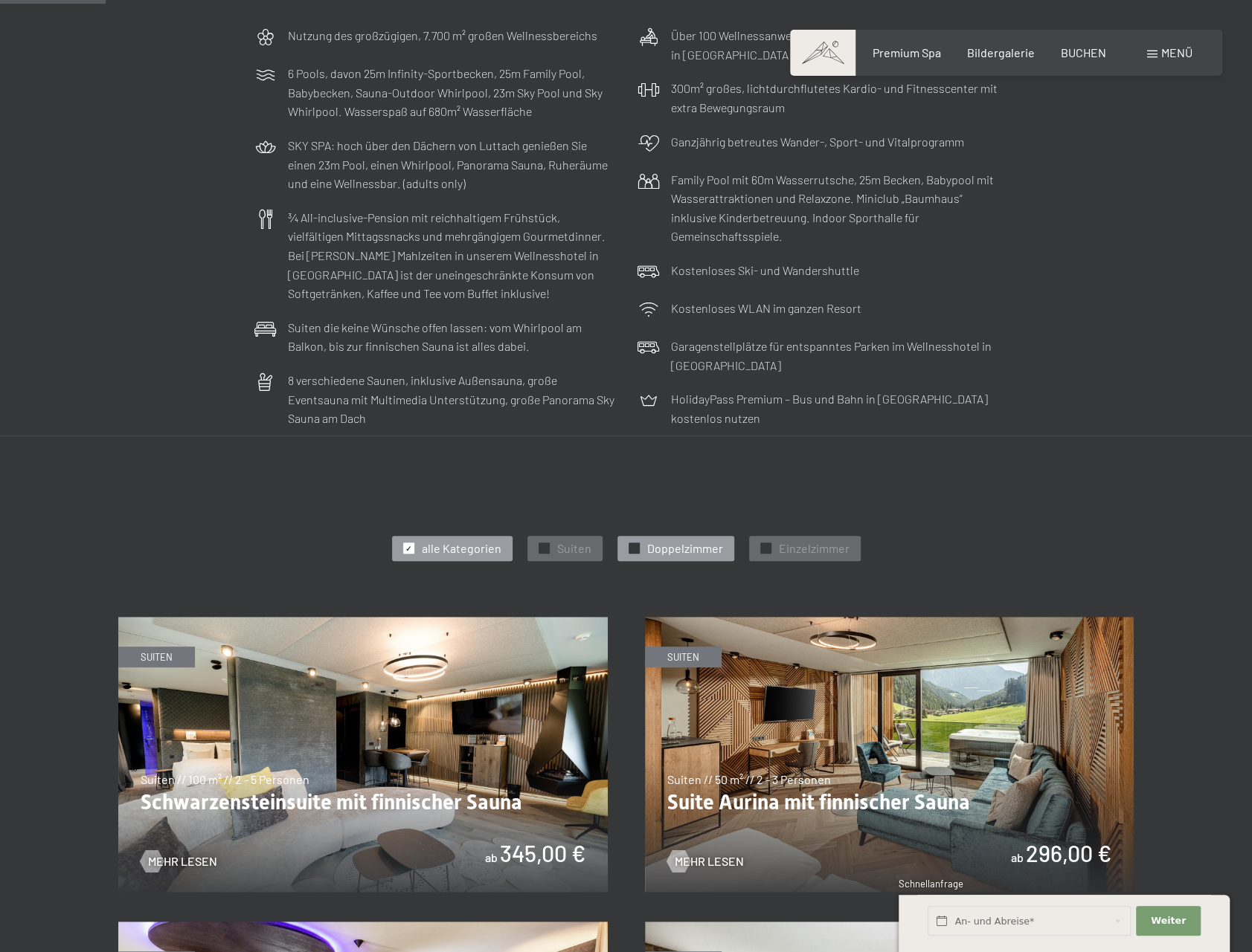
click at [638, 545] on div at bounding box center [634, 549] width 11 height 11
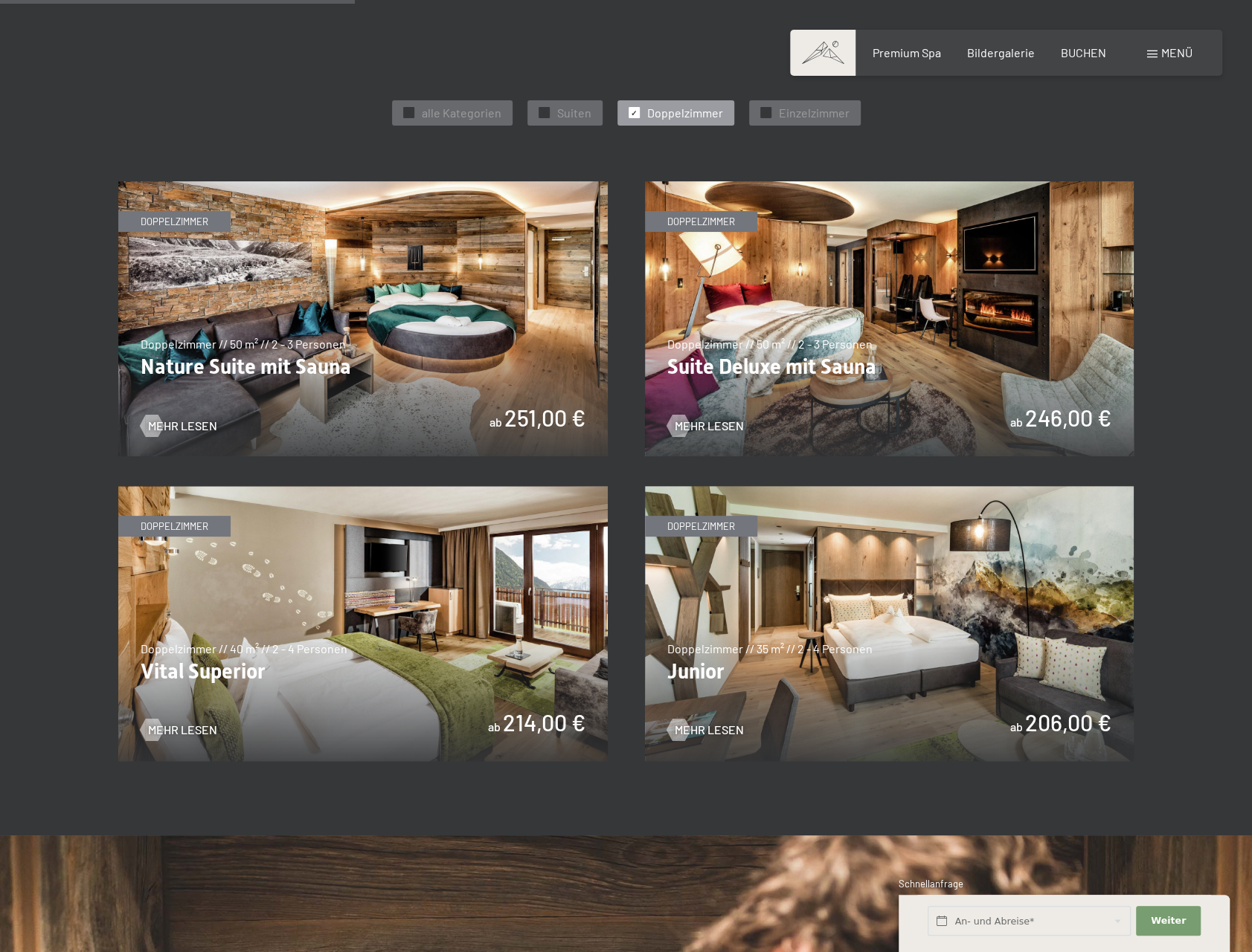
scroll to position [818, 0]
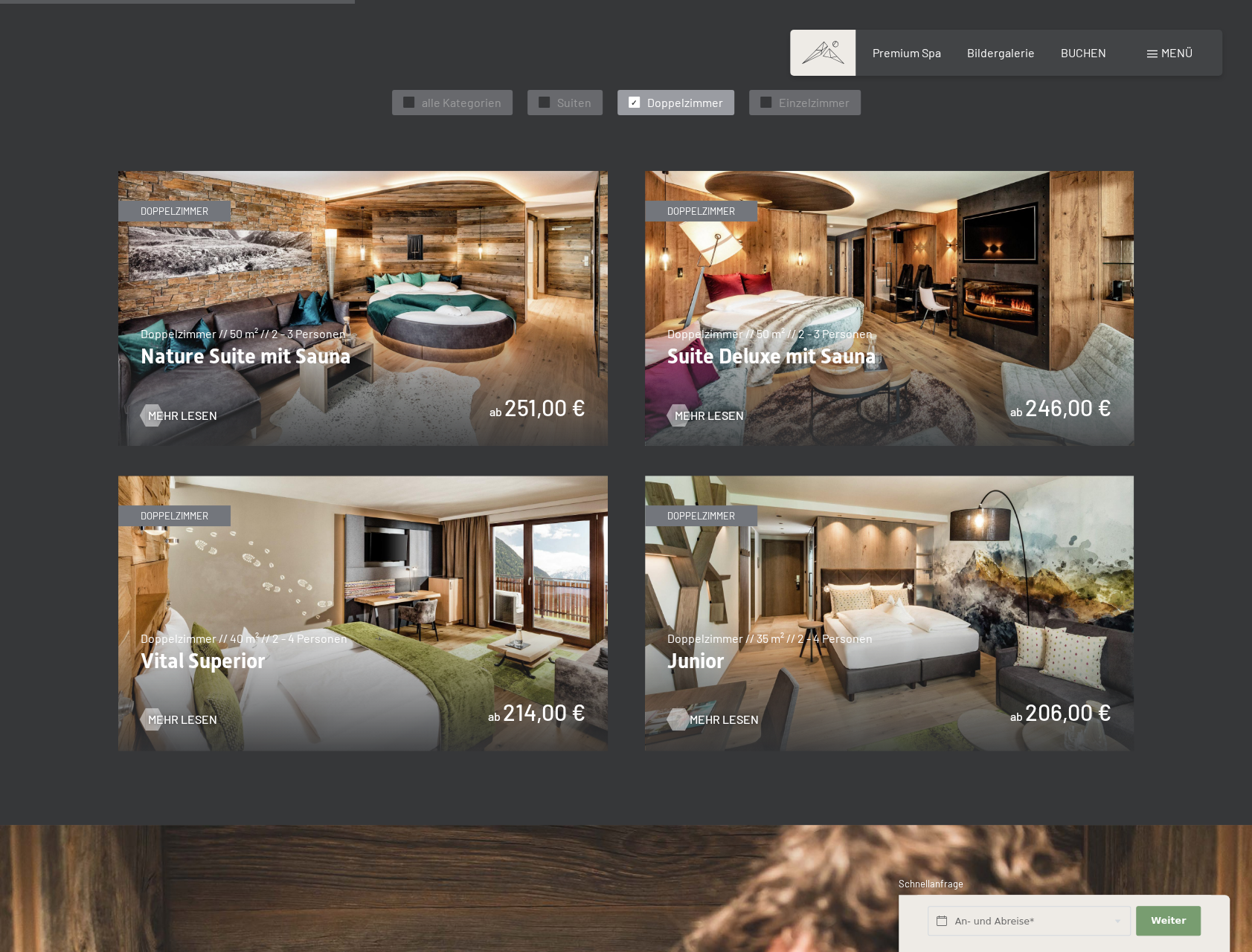
click at [696, 718] on span "Mehr Lesen" at bounding box center [724, 719] width 69 height 16
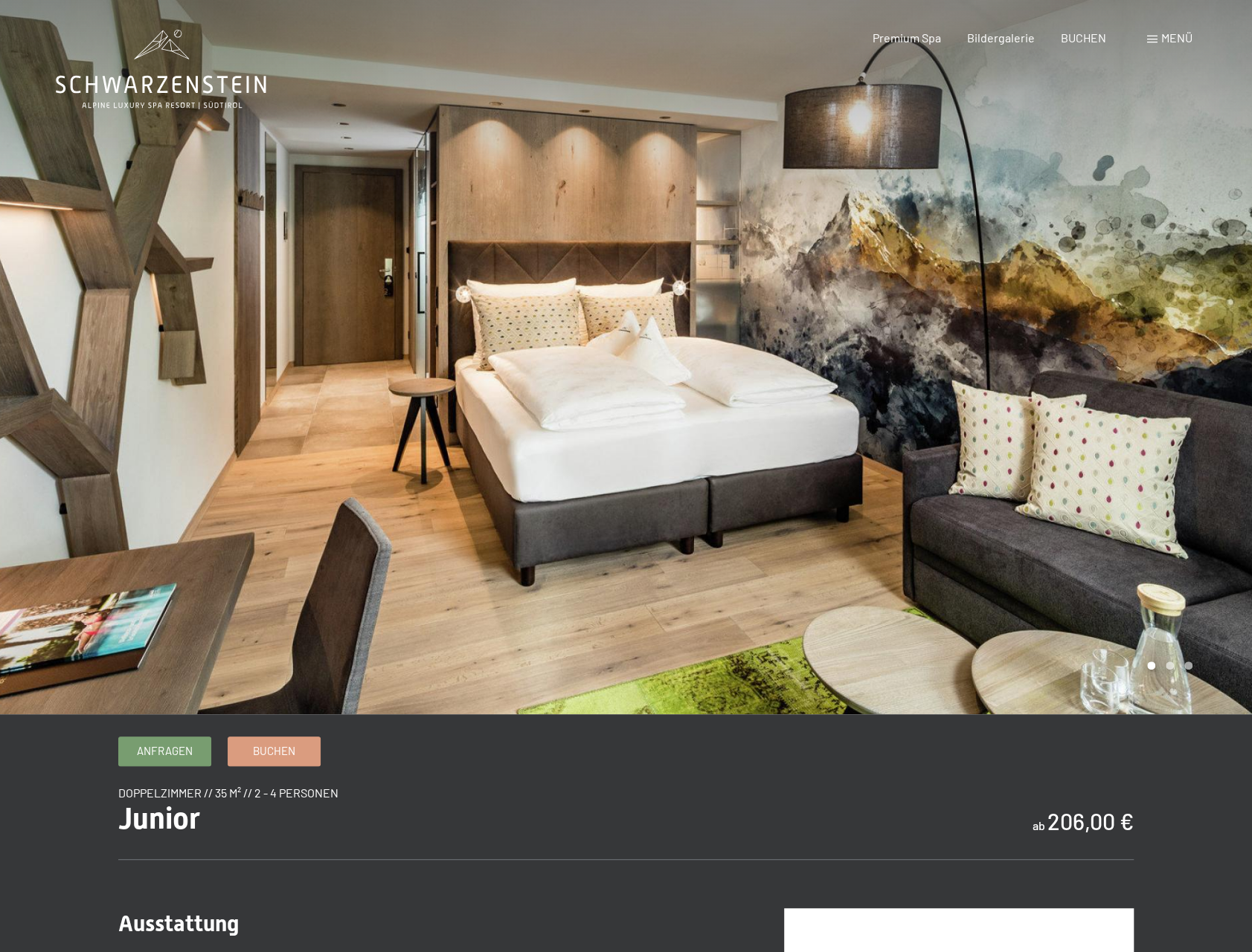
click at [1196, 379] on div at bounding box center [939, 357] width 626 height 714
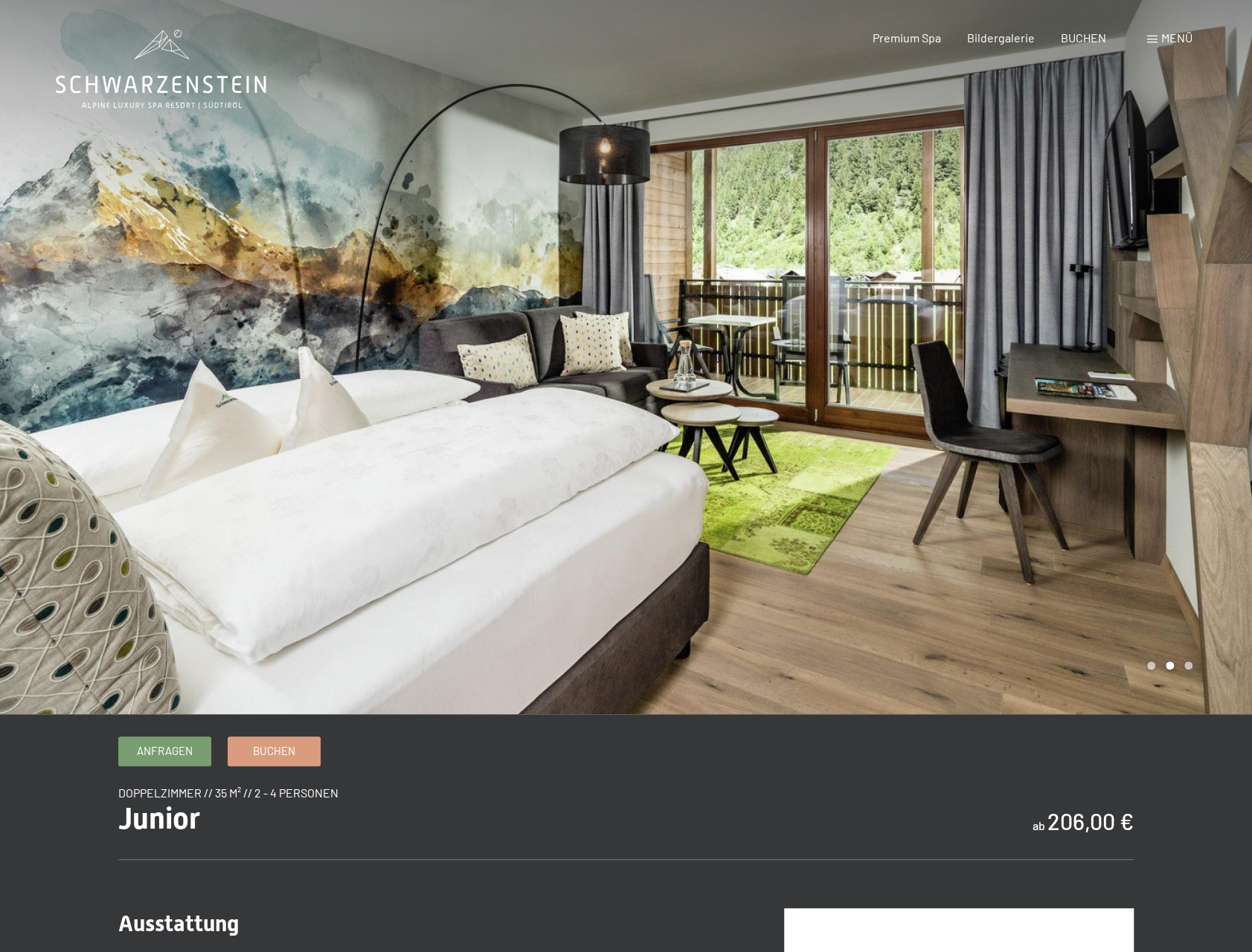
click at [1196, 379] on div at bounding box center [939, 357] width 626 height 714
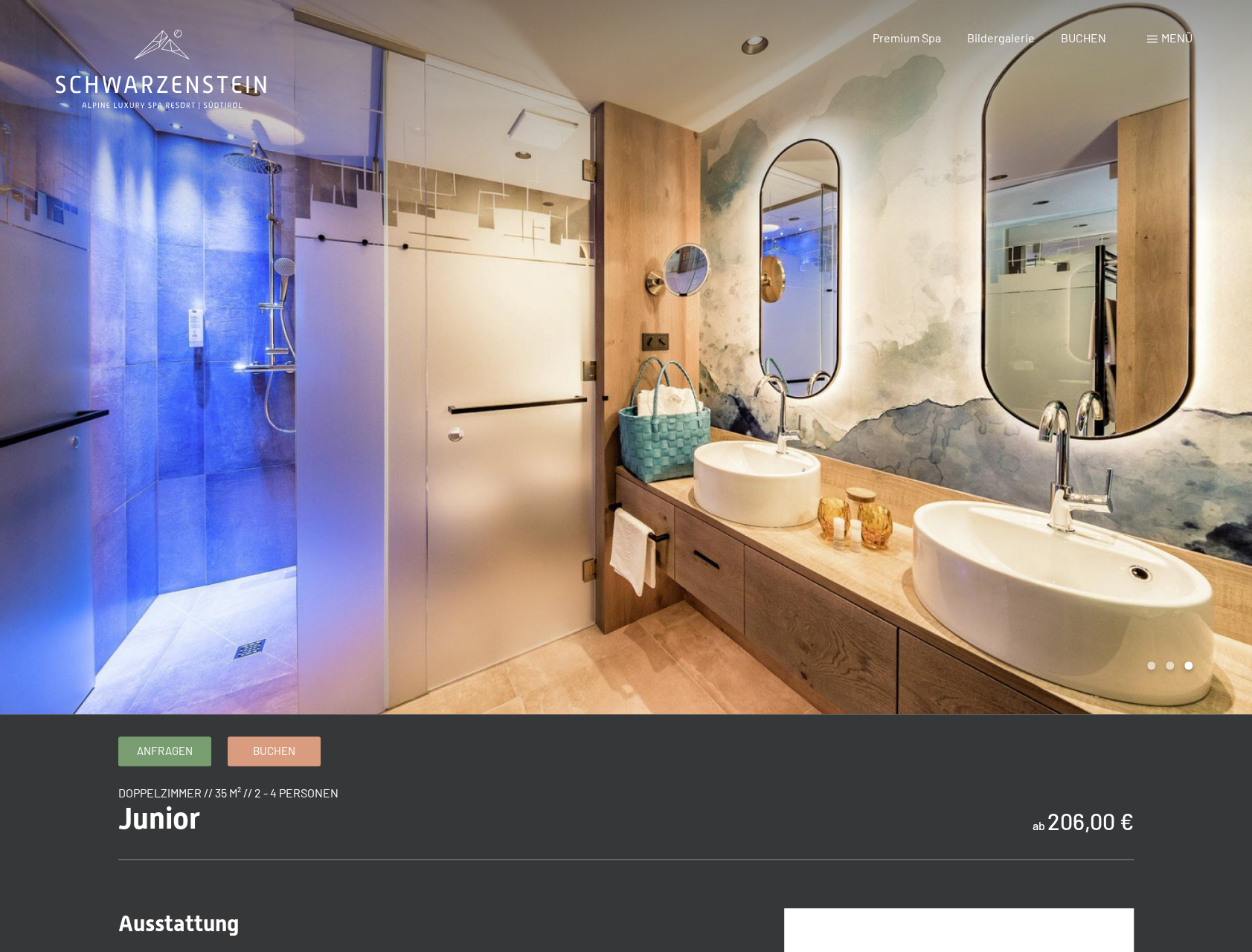
click at [1196, 379] on div at bounding box center [939, 357] width 626 height 714
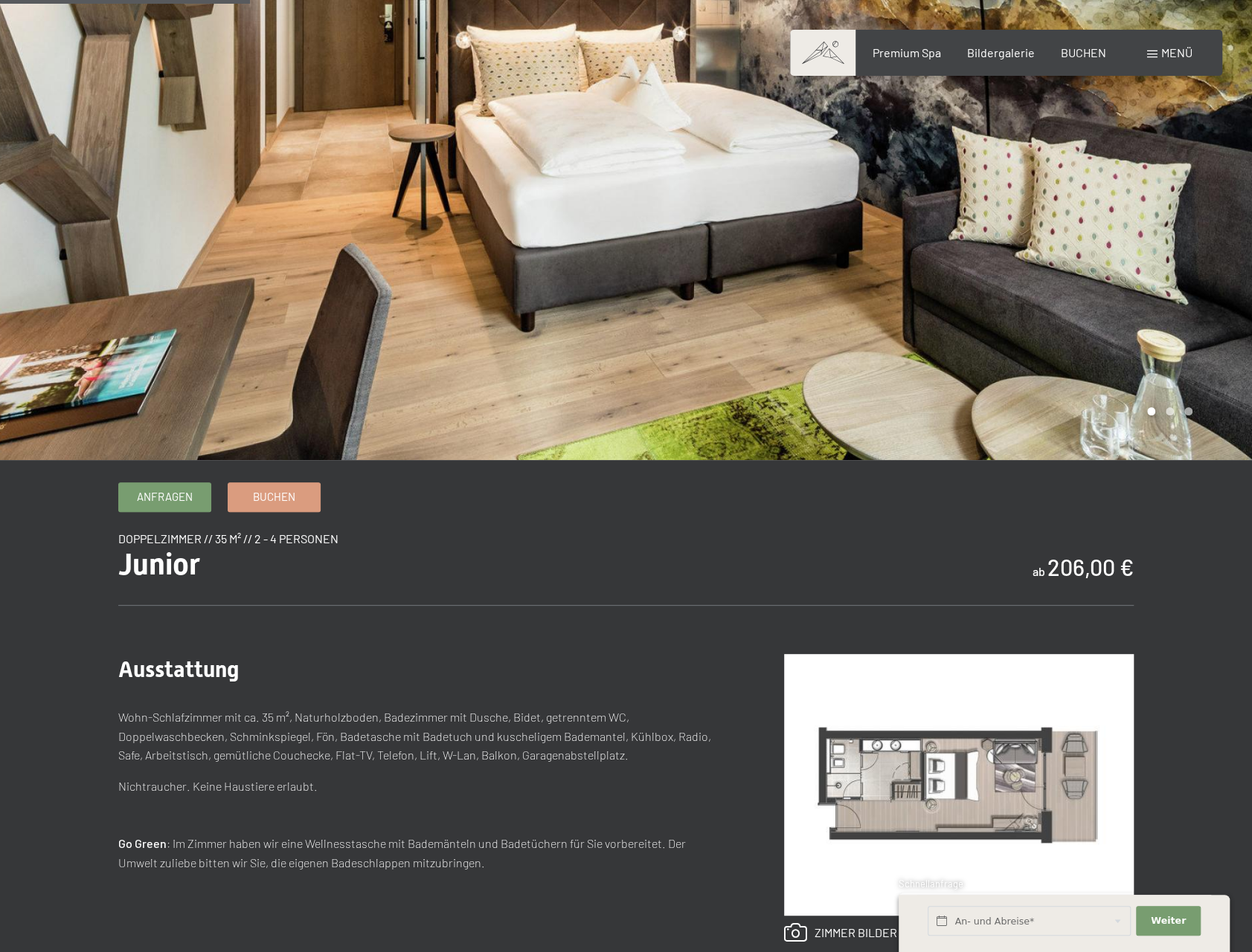
scroll to position [223, 0]
